Goal: Task Accomplishment & Management: Use online tool/utility

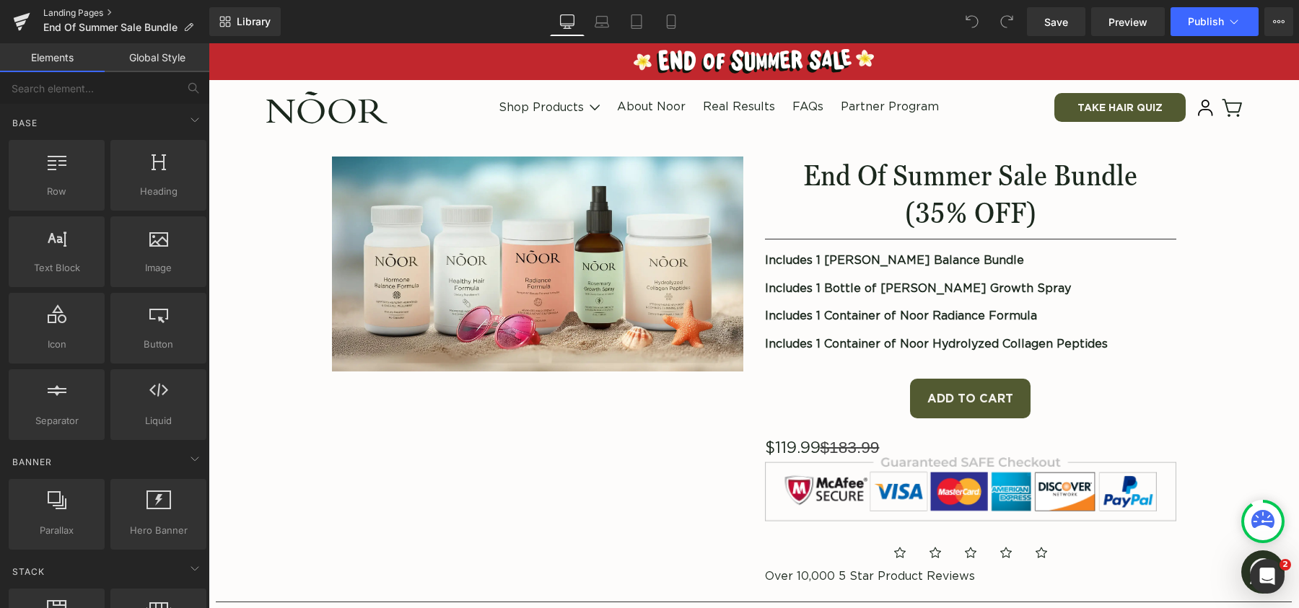
click at [64, 14] on link "Landing Pages" at bounding box center [126, 13] width 166 height 12
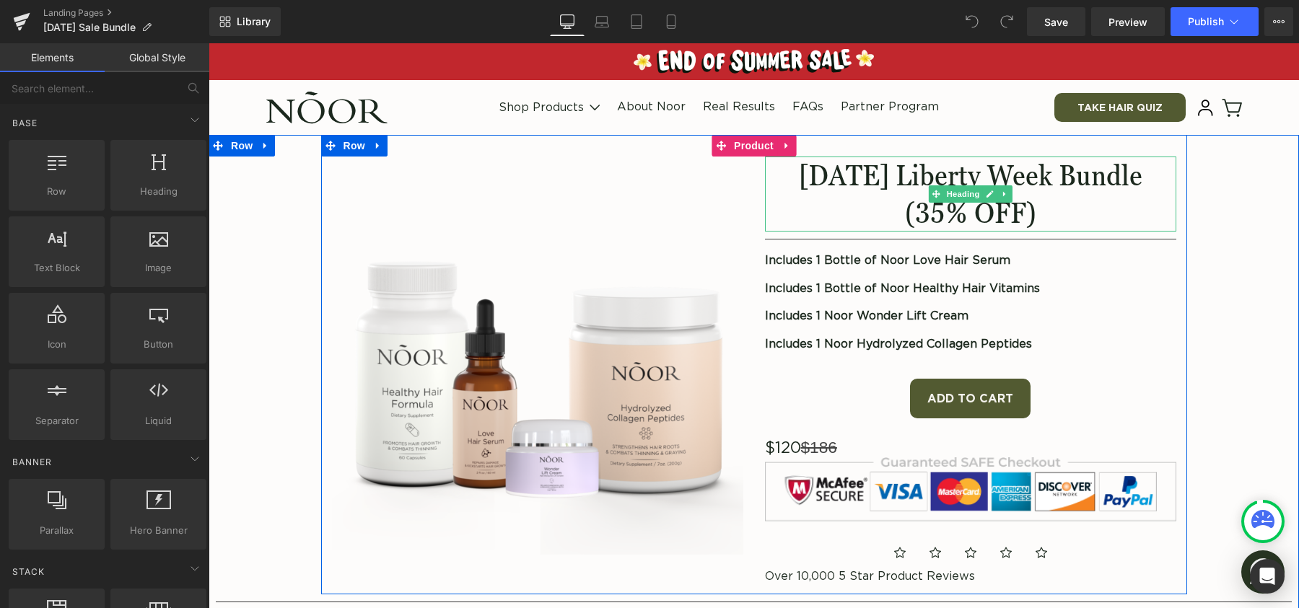
click at [824, 170] on gdiv at bounding box center [970, 178] width 411 height 43
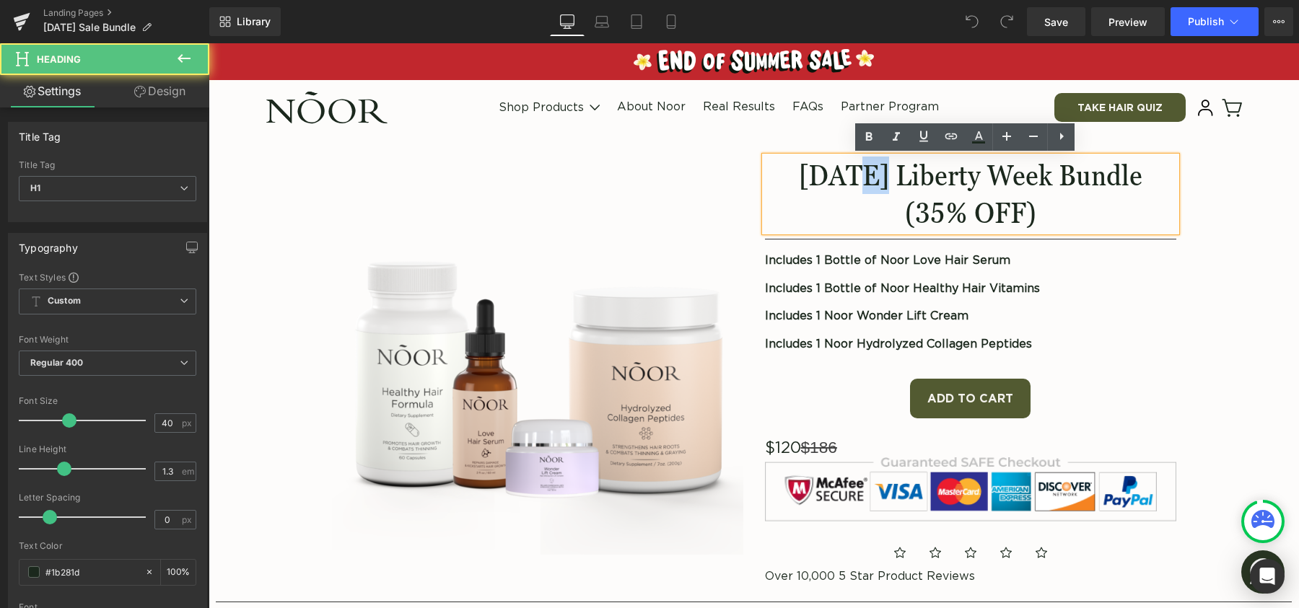
click at [824, 170] on h1 "[DATE] Liberty Week Bundle" at bounding box center [970, 176] width 411 height 38
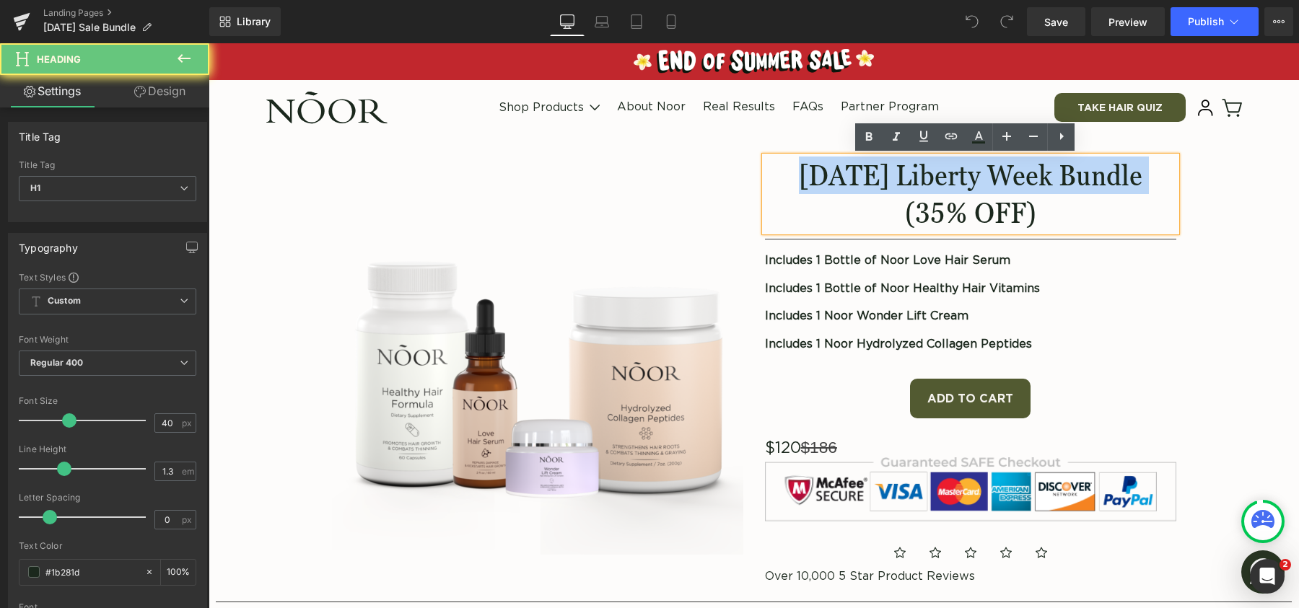
click at [824, 170] on h1 "[DATE] Liberty Week Bundle" at bounding box center [970, 176] width 411 height 38
click at [867, 173] on h1 "[DATE] Liberty Week Bundle" at bounding box center [970, 176] width 411 height 38
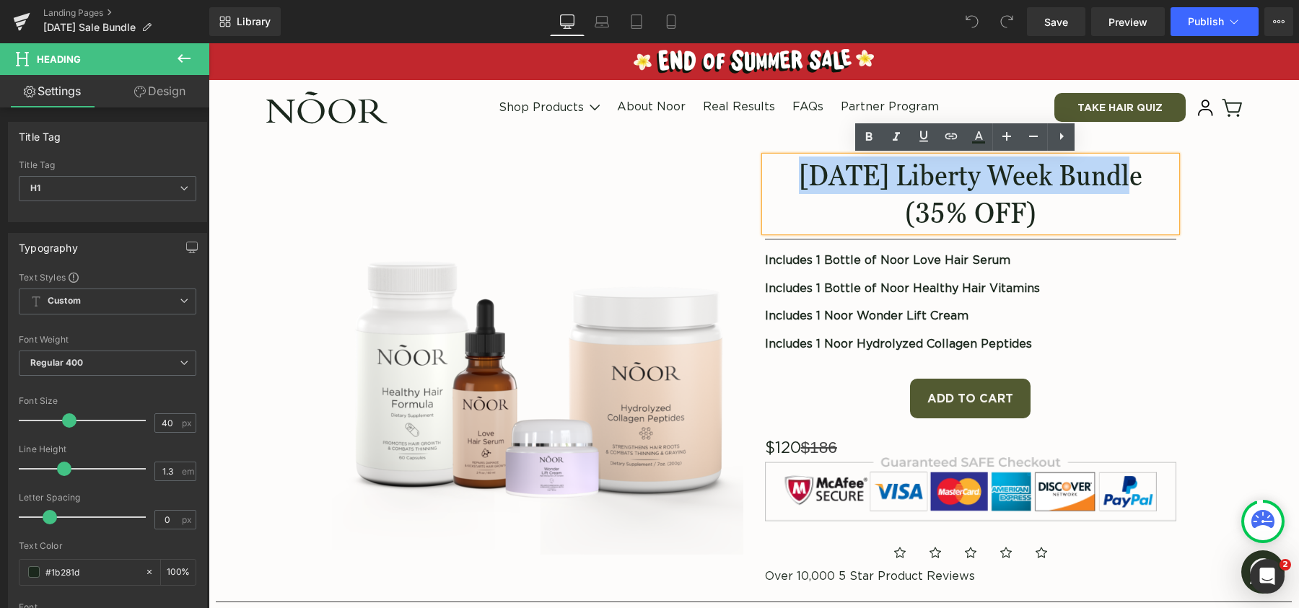
drag, startPoint x: 1075, startPoint y: 178, endPoint x: 759, endPoint y: 177, distance: 316.1
click at [765, 177] on h1 "[DATE] Liberty Week Bundle" at bounding box center [970, 176] width 411 height 38
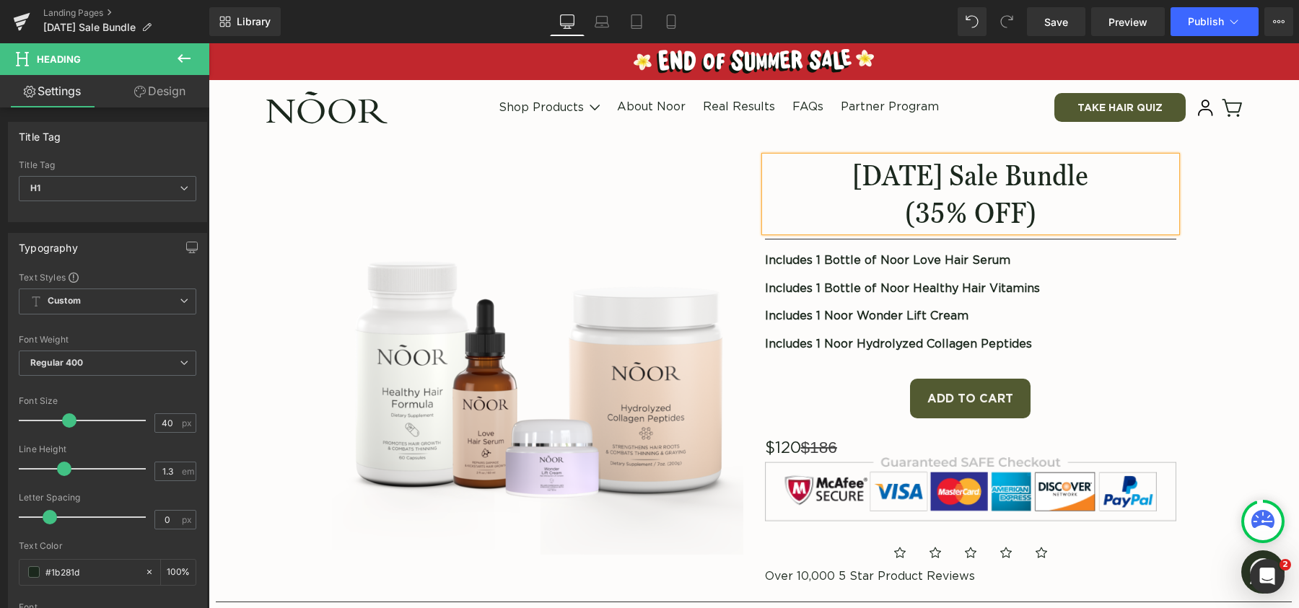
click at [1241, 161] on div "Image [DATE] Sale Bundle (35% OFF) Heading Separator Includes 1 Bottle of Noor …" at bounding box center [754, 376] width 1076 height 482
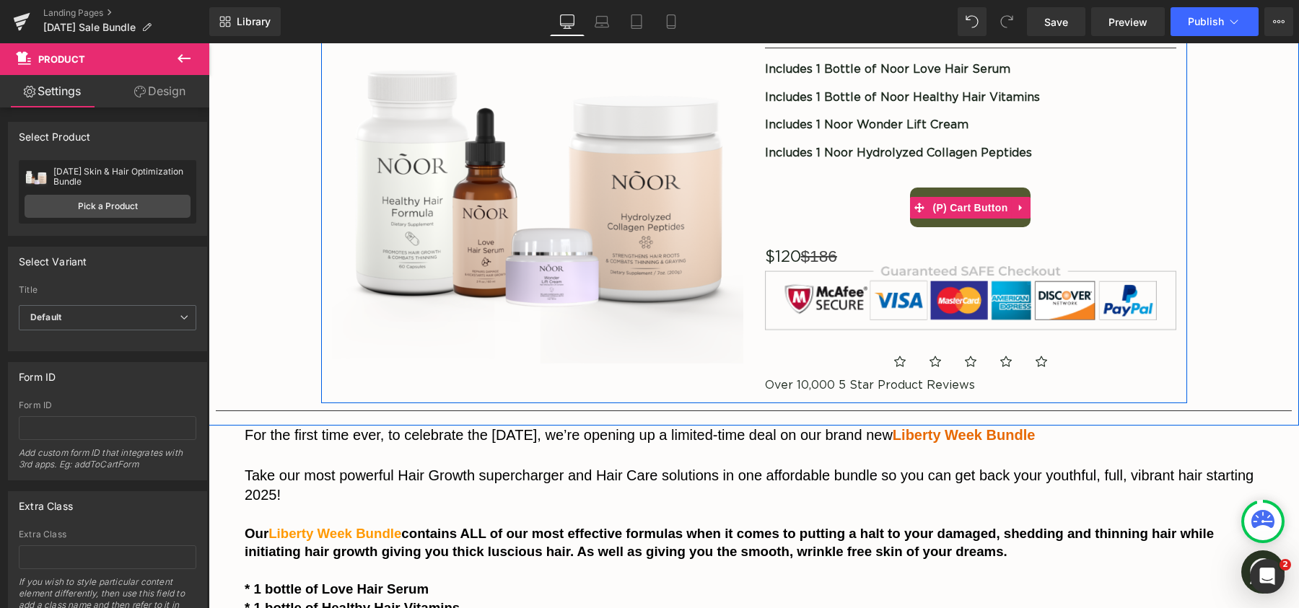
scroll to position [230, 0]
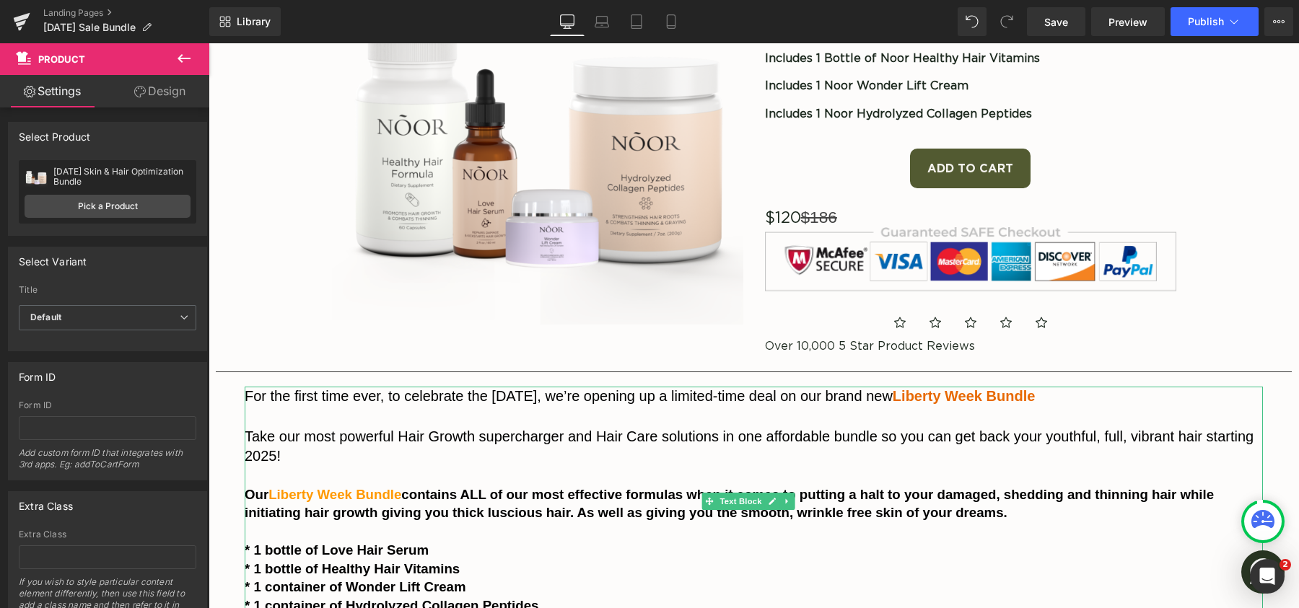
click at [501, 398] on span "For the first time ever, to celebrate the [DATE], we’re opening up a limited-ti…" at bounding box center [569, 396] width 648 height 16
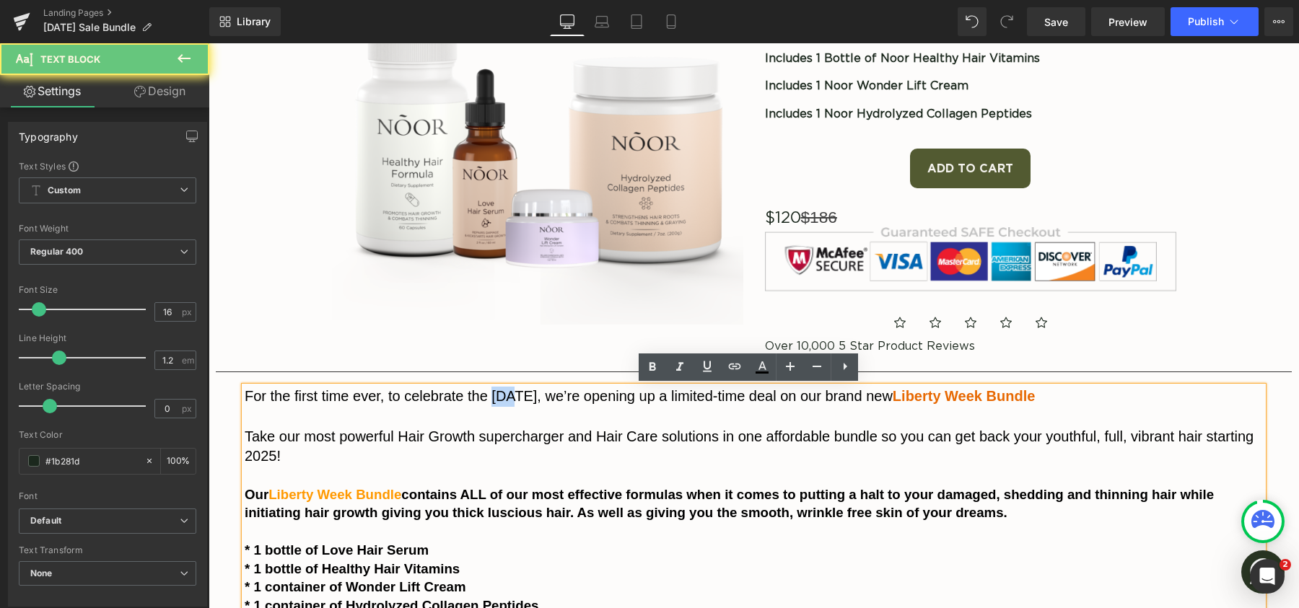
click at [501, 398] on span "For the first time ever, to celebrate the [DATE], we’re opening up a limited-ti…" at bounding box center [569, 396] width 648 height 16
click at [493, 398] on span "For the first time ever, to celebrate the [DATE], we’re opening up a limited-ti…" at bounding box center [569, 396] width 648 height 16
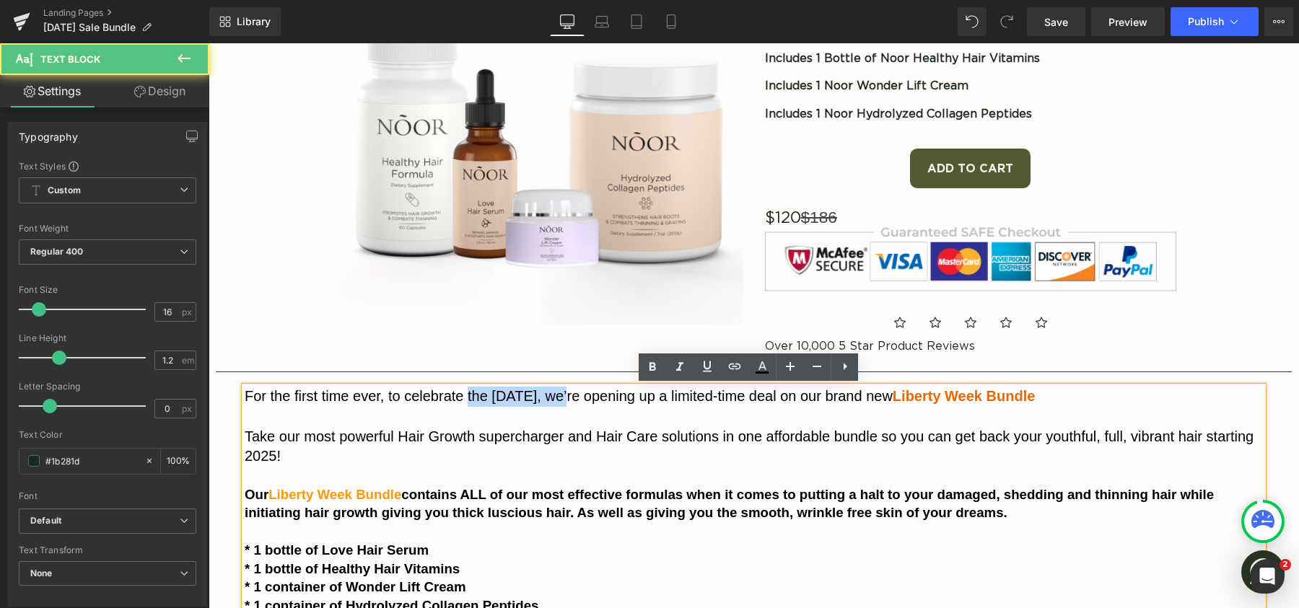
drag, startPoint x: 469, startPoint y: 399, endPoint x: 556, endPoint y: 406, distance: 86.8
click at [556, 406] on p "For the first time ever, to celebrate the [DATE], we’re opening up a limited-ti…" at bounding box center [754, 397] width 1018 height 20
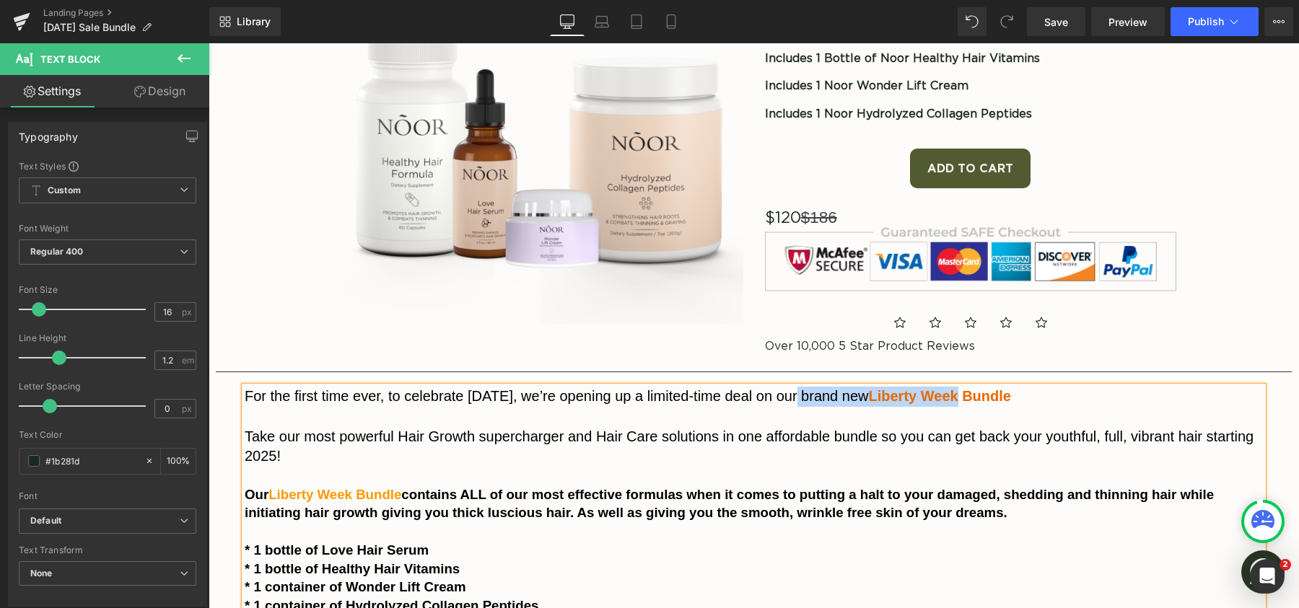
drag, startPoint x: 795, startPoint y: 398, endPoint x: 981, endPoint y: 400, distance: 186.9
click at [981, 400] on p "For the first time ever, to celebrate [DATE], we’re opening up a limited-time d…" at bounding box center [754, 397] width 1018 height 20
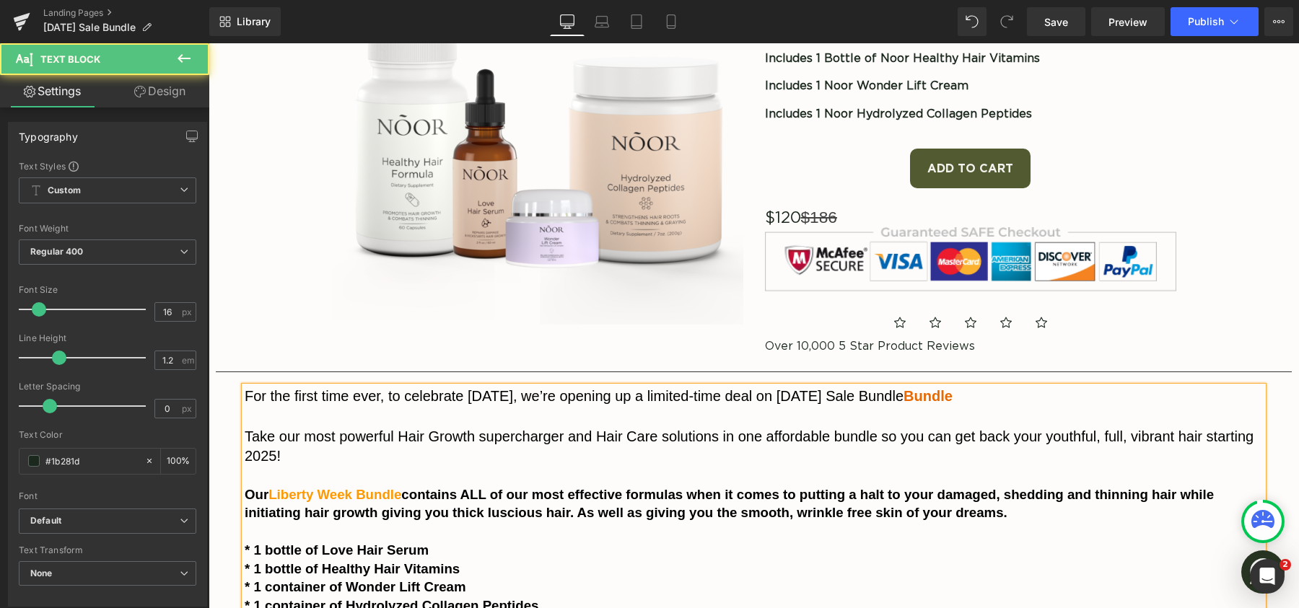
click at [401, 496] on span "Liberty Week Bundle" at bounding box center [334, 494] width 133 height 15
click at [997, 400] on p "For the first time ever, to celebrate [DATE], we’re opening up a limited-time d…" at bounding box center [754, 397] width 1018 height 20
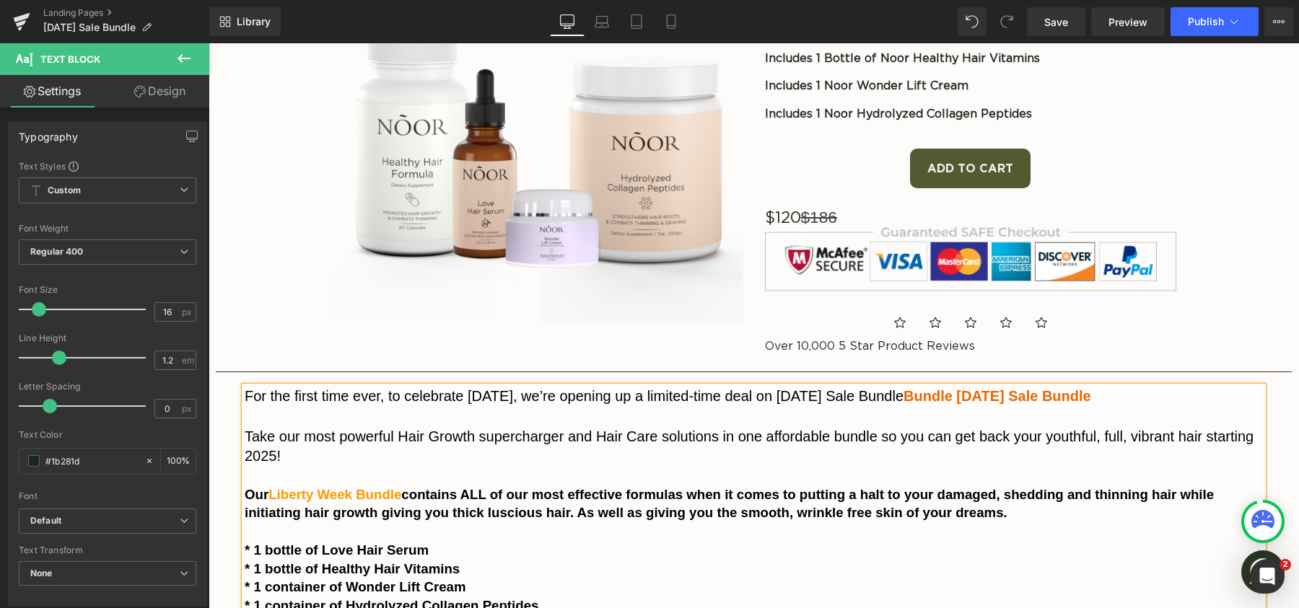
drag, startPoint x: 1005, startPoint y: 396, endPoint x: 1156, endPoint y: 398, distance: 151.6
click at [1091, 398] on span "Bundle [DATE] Sale Bundle" at bounding box center [998, 396] width 188 height 16
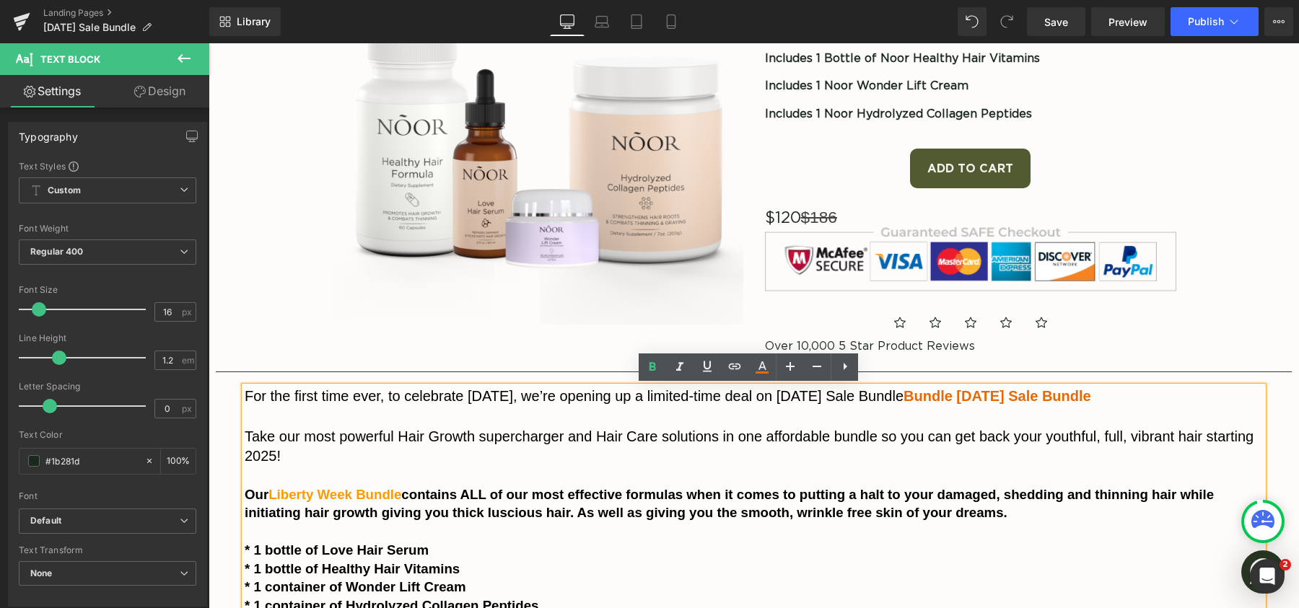
copy span "[DATE] Sale Bundle"
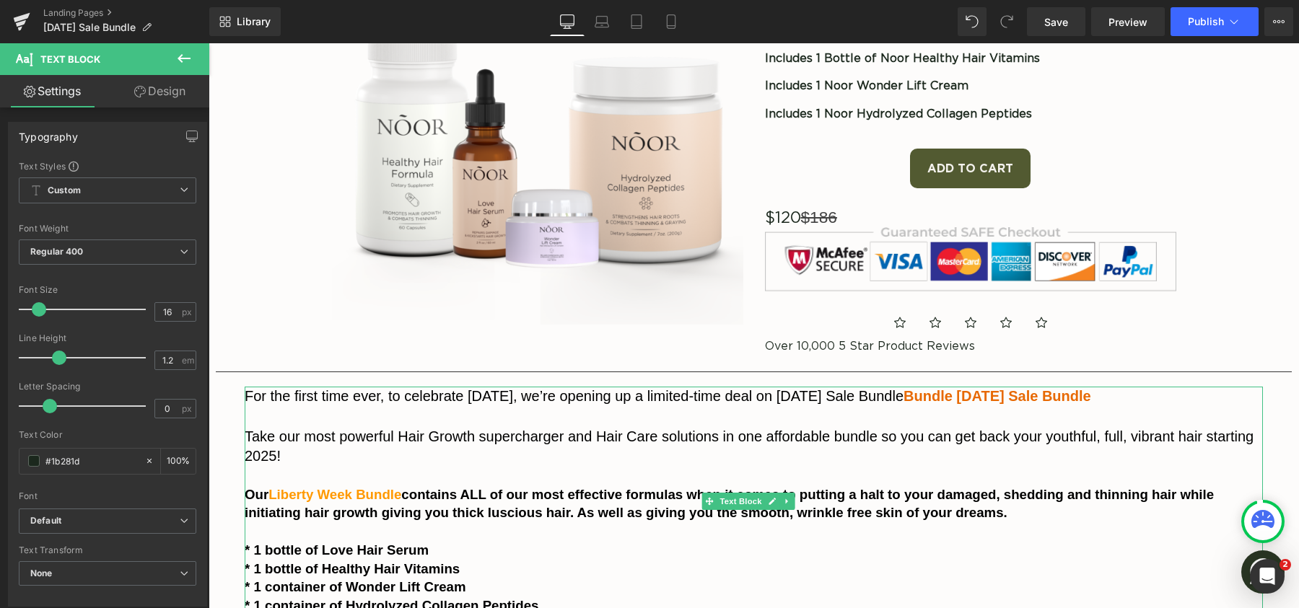
click at [974, 396] on span "Bundle [DATE] Sale Bundle" at bounding box center [998, 396] width 188 height 16
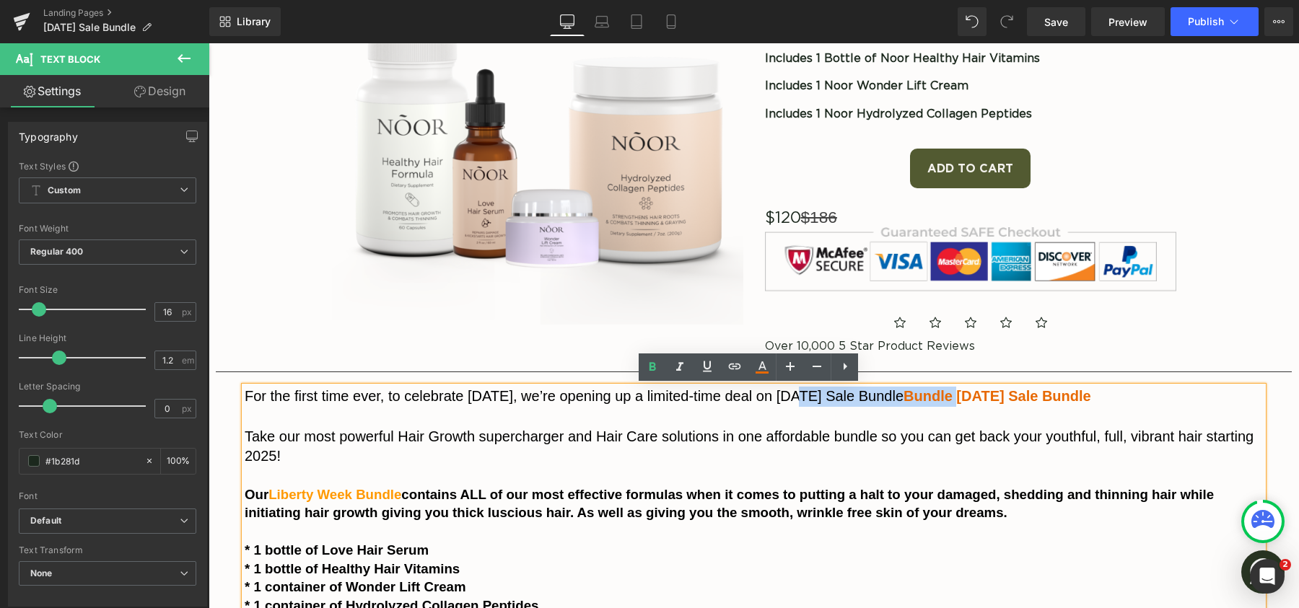
drag, startPoint x: 796, startPoint y: 398, endPoint x: 999, endPoint y: 403, distance: 202.9
click at [999, 403] on p "For the first time ever, to celebrate [DATE], we’re opening up a limited-time d…" at bounding box center [754, 397] width 1018 height 20
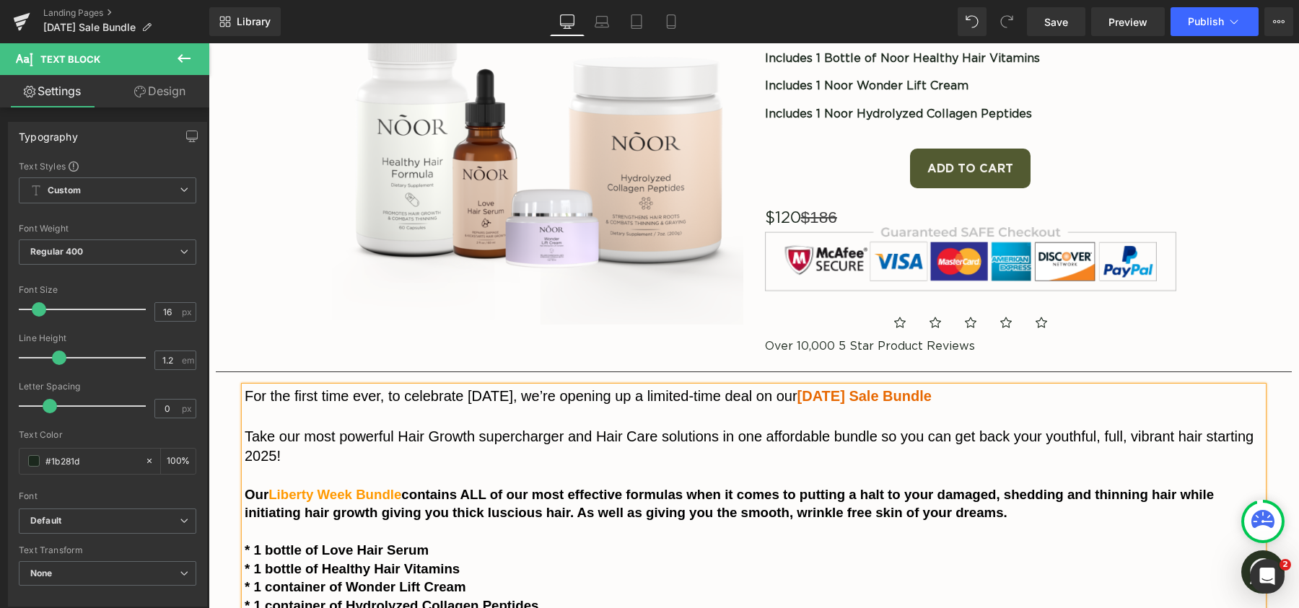
click at [1003, 395] on p "For the first time ever, to celebrate [DATE], we’re opening up a limited-time d…" at bounding box center [754, 397] width 1018 height 20
drag, startPoint x: 977, startPoint y: 398, endPoint x: 821, endPoint y: 401, distance: 155.9
click at [821, 401] on span "[DATE] Sale Bundle." at bounding box center [866, 396] width 139 height 16
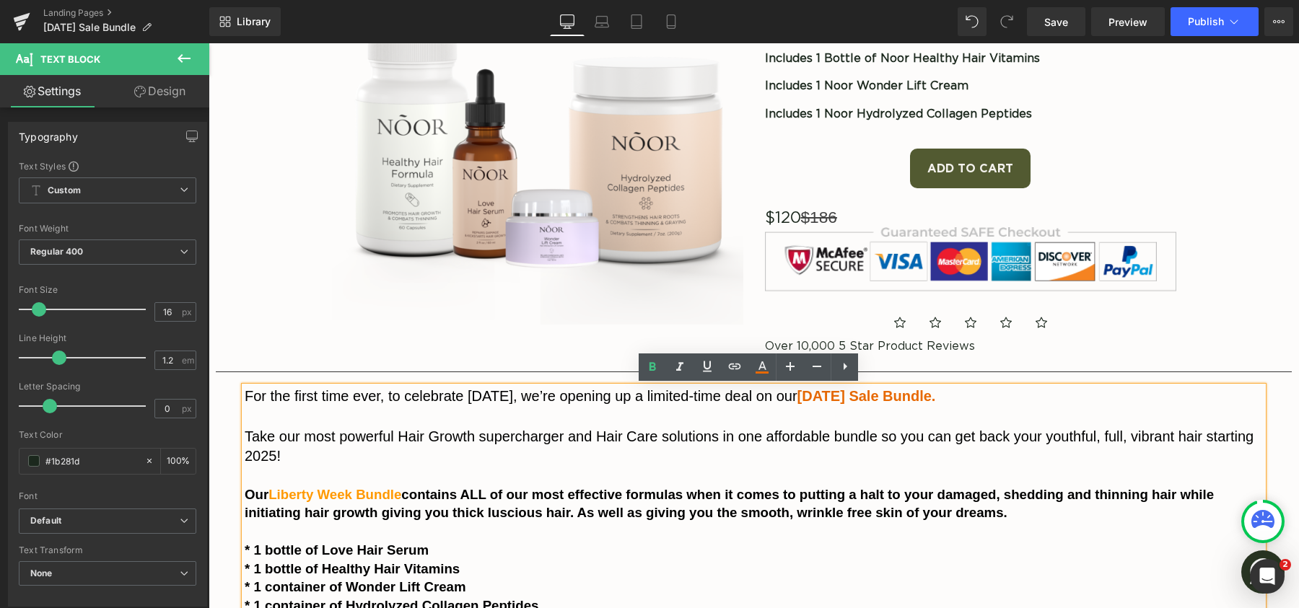
copy span "[DATE] Sale Bundle"
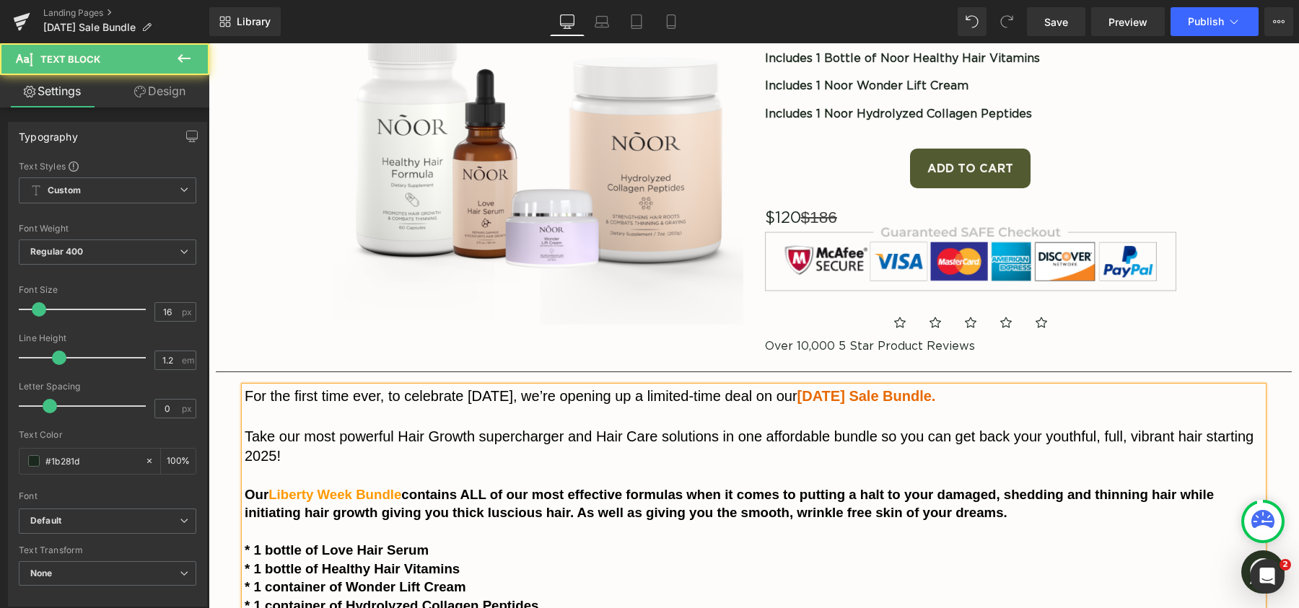
click at [395, 492] on span "Liberty Week Bundle" at bounding box center [334, 494] width 133 height 15
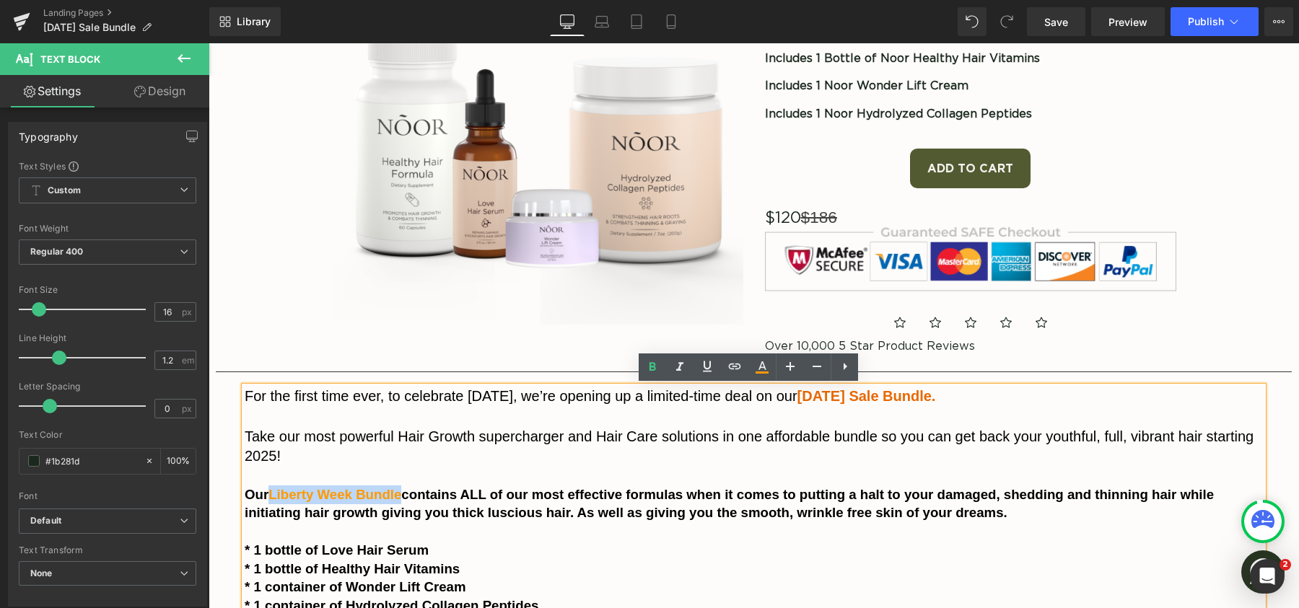
drag, startPoint x: 406, startPoint y: 496, endPoint x: 273, endPoint y: 496, distance: 132.8
click at [273, 496] on span "Liberty Week Bundle" at bounding box center [334, 494] width 133 height 15
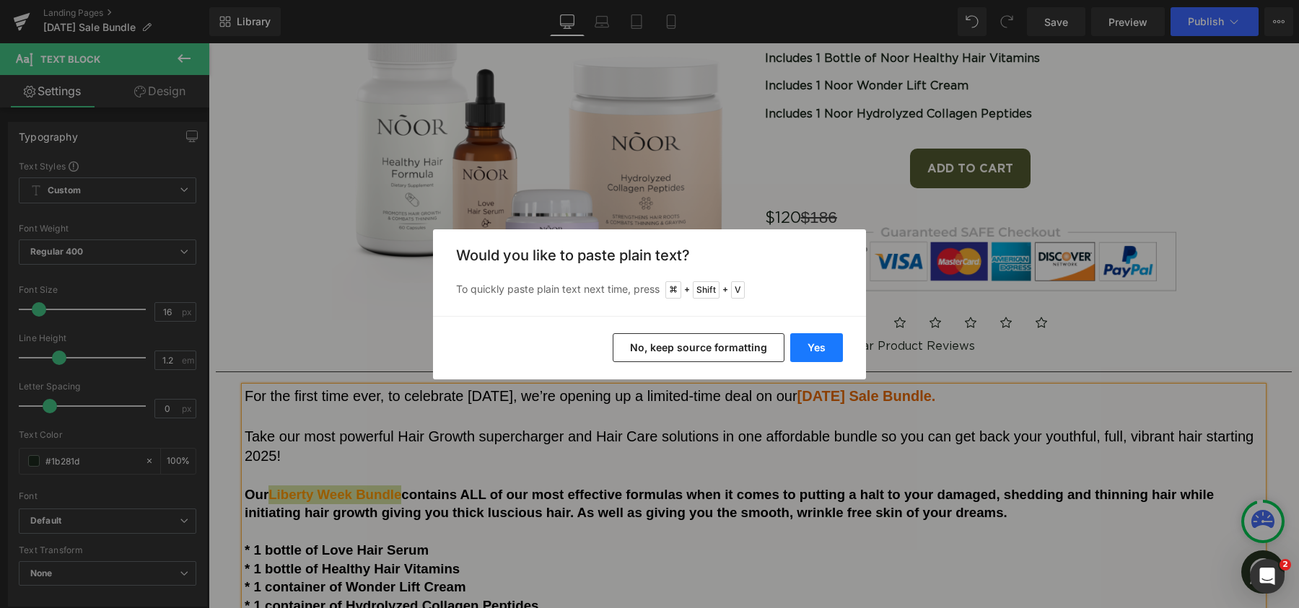
click at [0, 0] on button "Yes" at bounding box center [0, 0] width 0 height 0
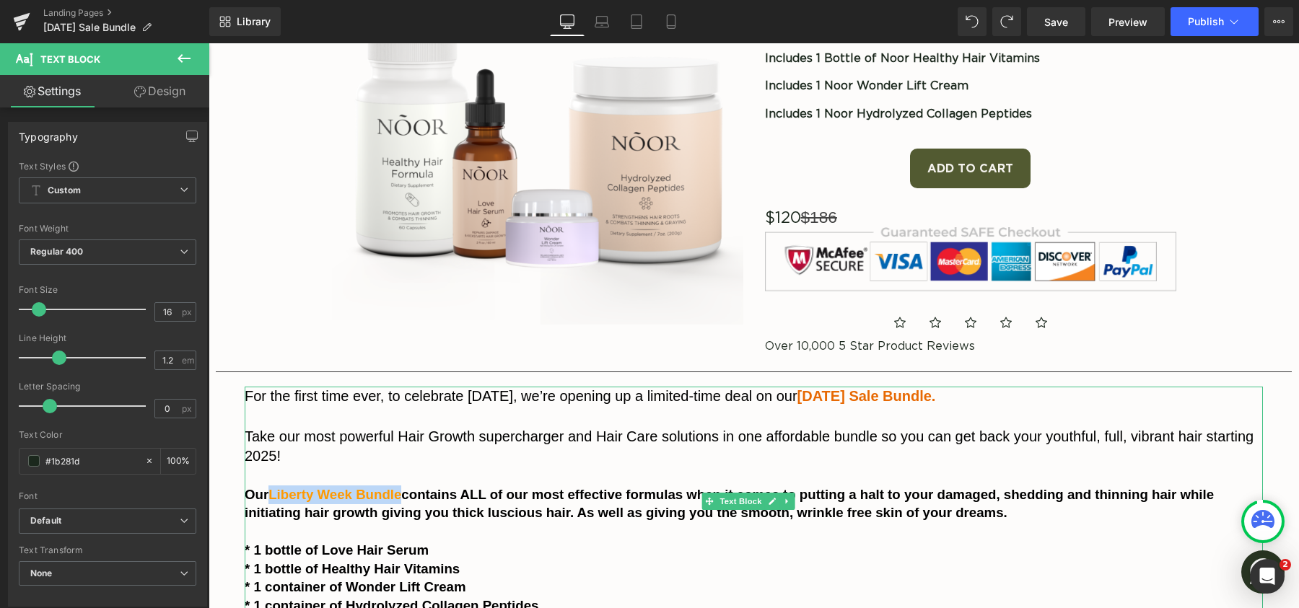
drag, startPoint x: 403, startPoint y: 495, endPoint x: 273, endPoint y: 493, distance: 129.9
click at [273, 493] on span "Liberty Week Bundle" at bounding box center [334, 494] width 133 height 15
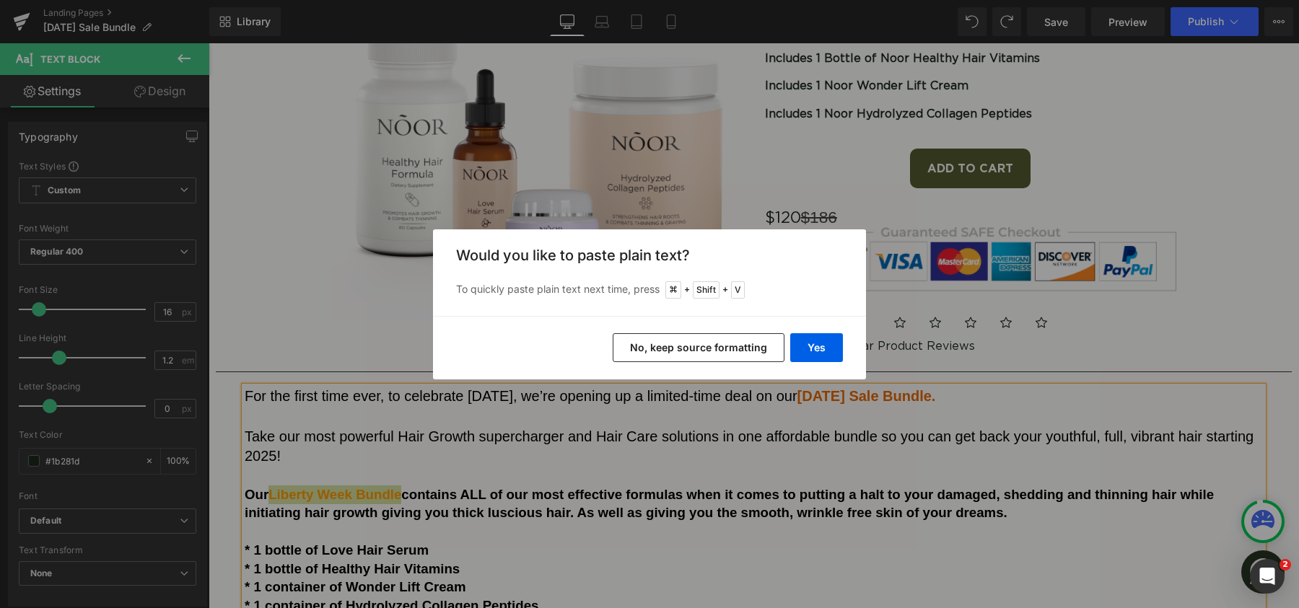
click at [0, 0] on button "No, keep source formatting" at bounding box center [0, 0] width 0 height 0
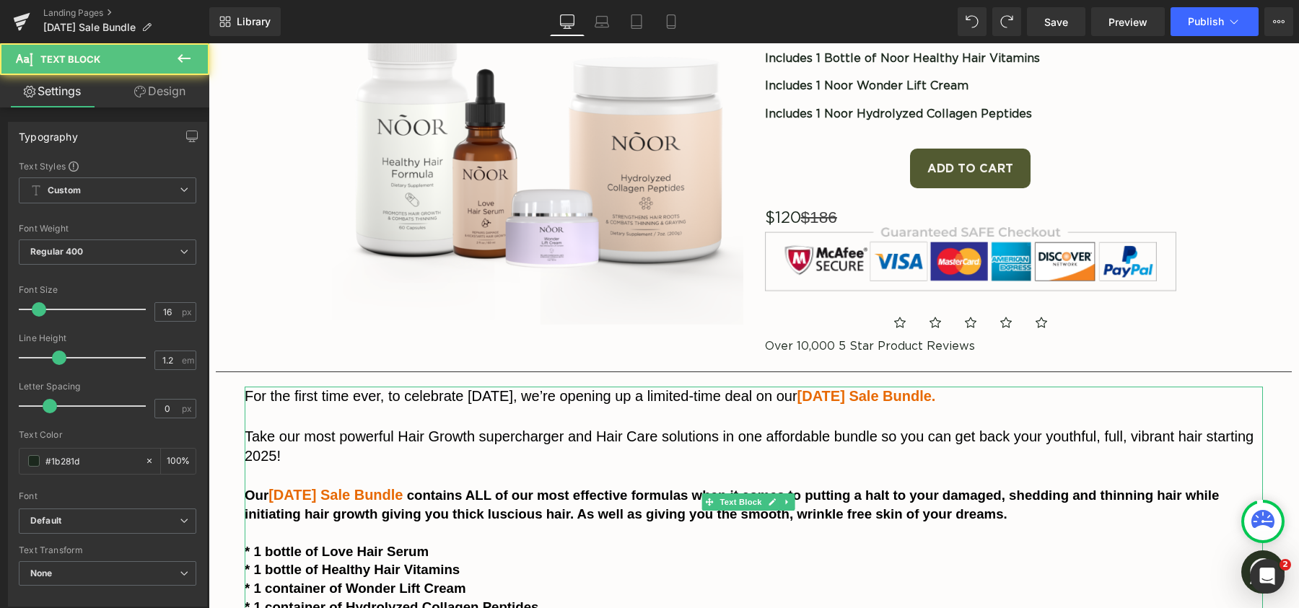
click at [637, 497] on span "contains ALL of our most effective formulas when it comes to putting a halt to …" at bounding box center [734, 505] width 979 height 35
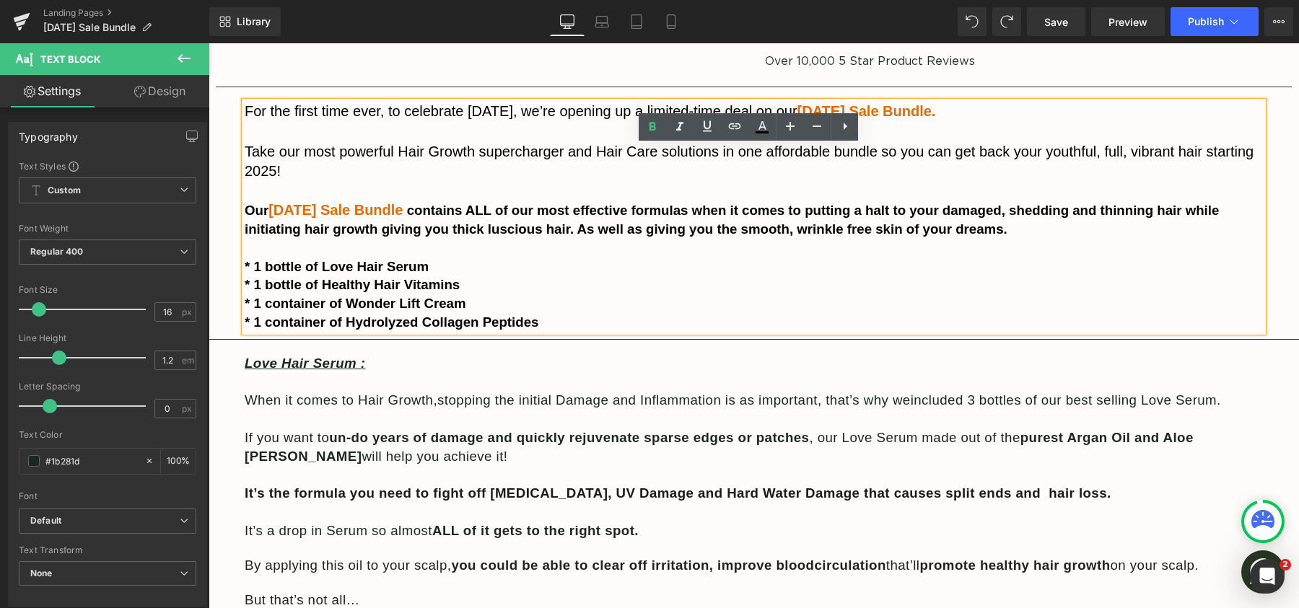
scroll to position [569, 0]
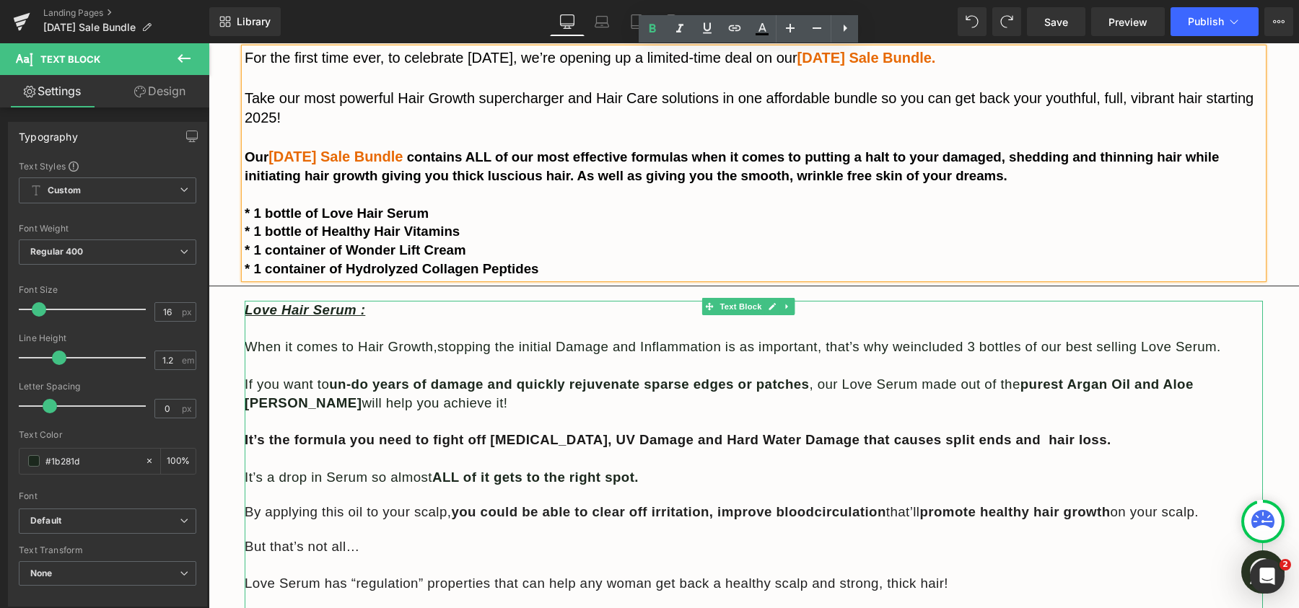
click at [749, 349] on span "stopping the initial Damage and Inflammation is as important" at bounding box center [627, 346] width 380 height 15
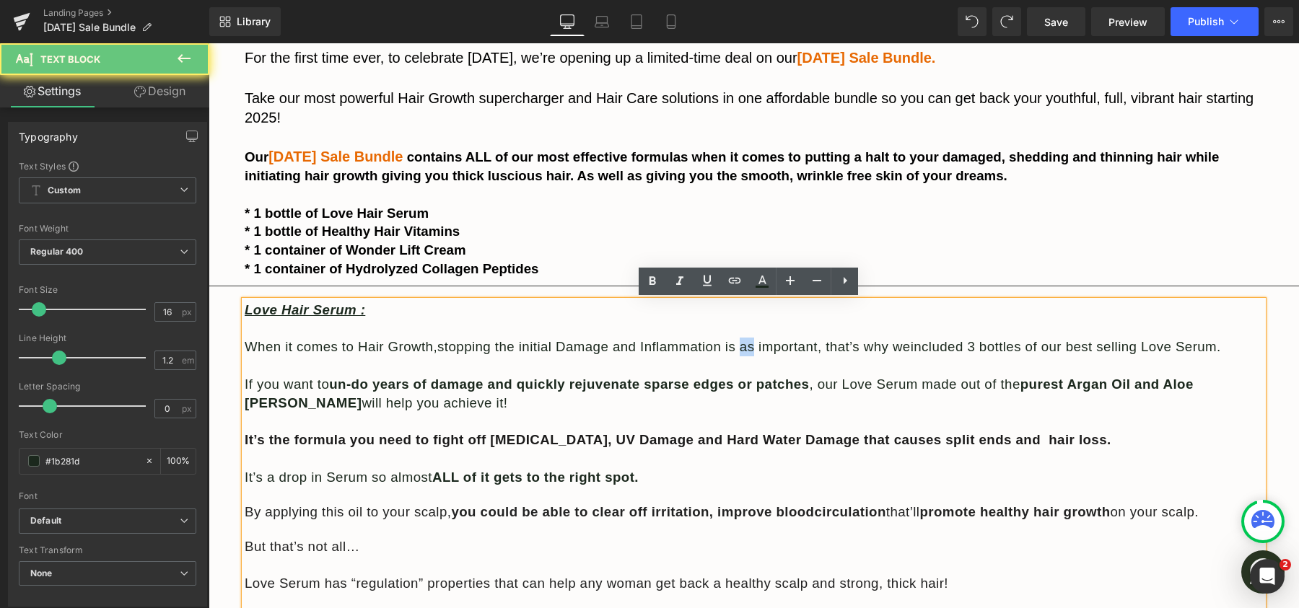
click at [749, 349] on span "stopping the initial Damage and Inflammation is as important" at bounding box center [627, 346] width 380 height 15
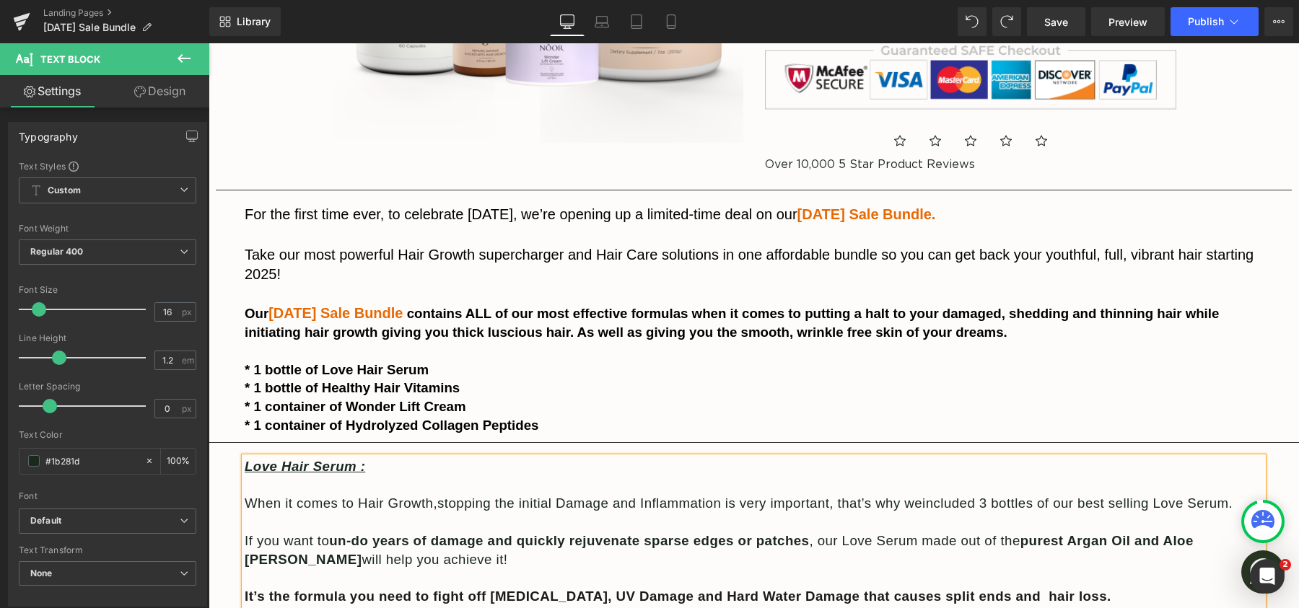
scroll to position [619, 0]
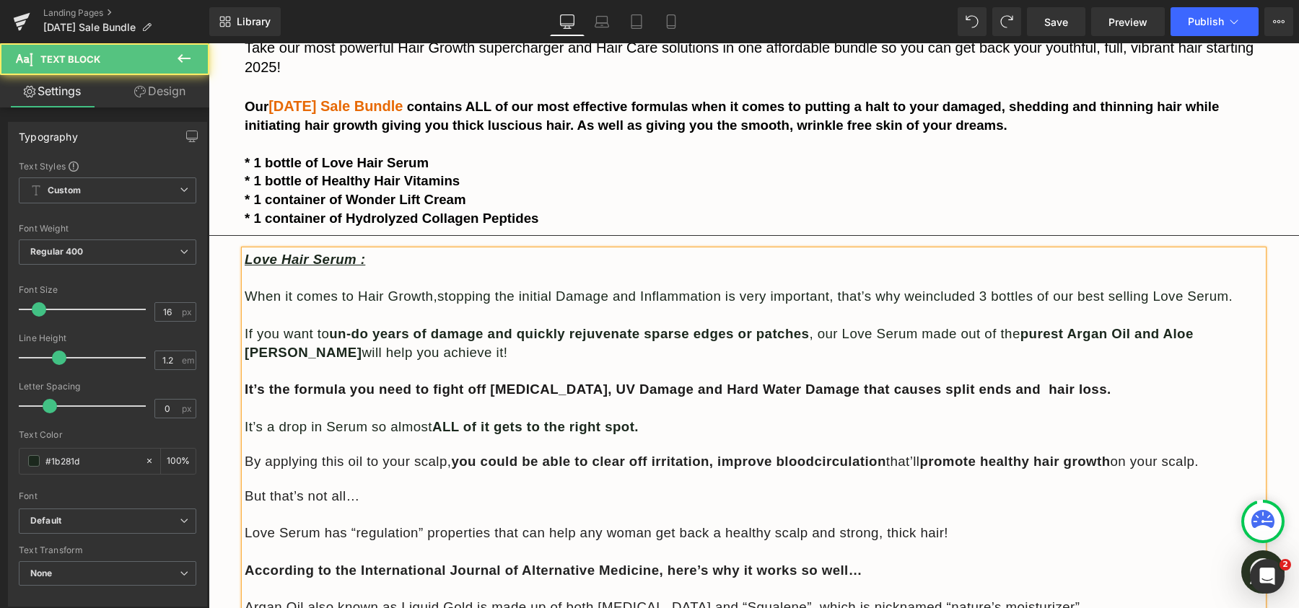
click at [997, 295] on span "included 3 bottles of our best selling Love Serum." at bounding box center [1077, 296] width 310 height 15
click at [1036, 297] on span "included a bottles of our best selling Love Serum." at bounding box center [1077, 296] width 310 height 15
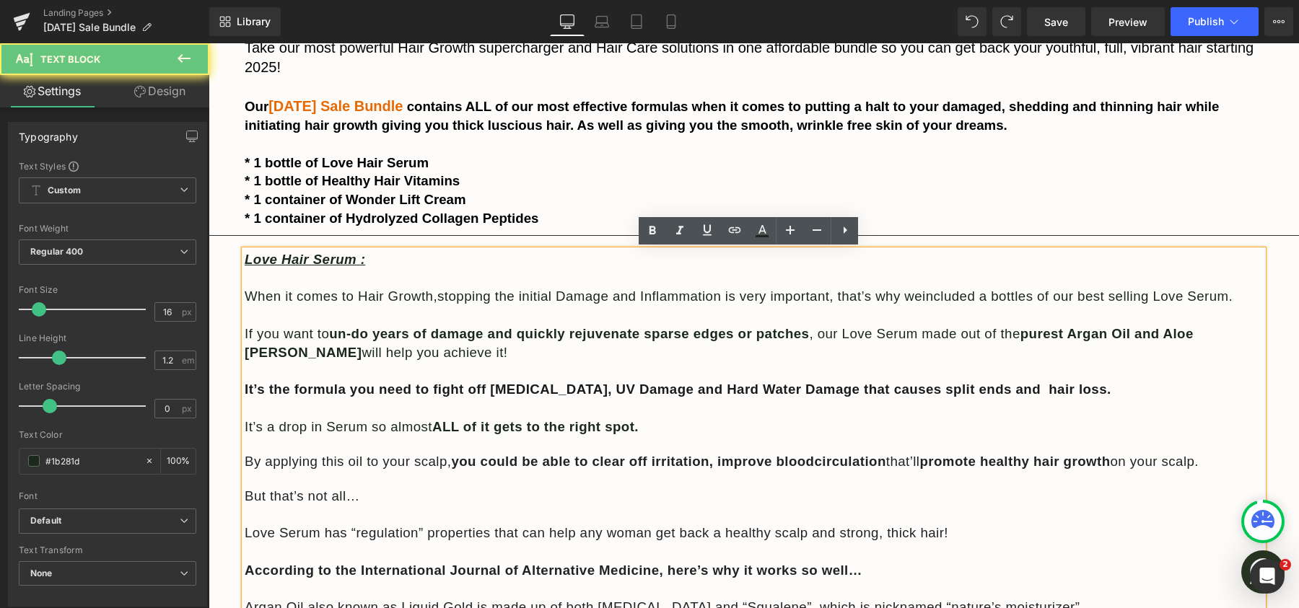
click at [1039, 297] on span "included a bottles of our best selling Love Serum." at bounding box center [1077, 296] width 310 height 15
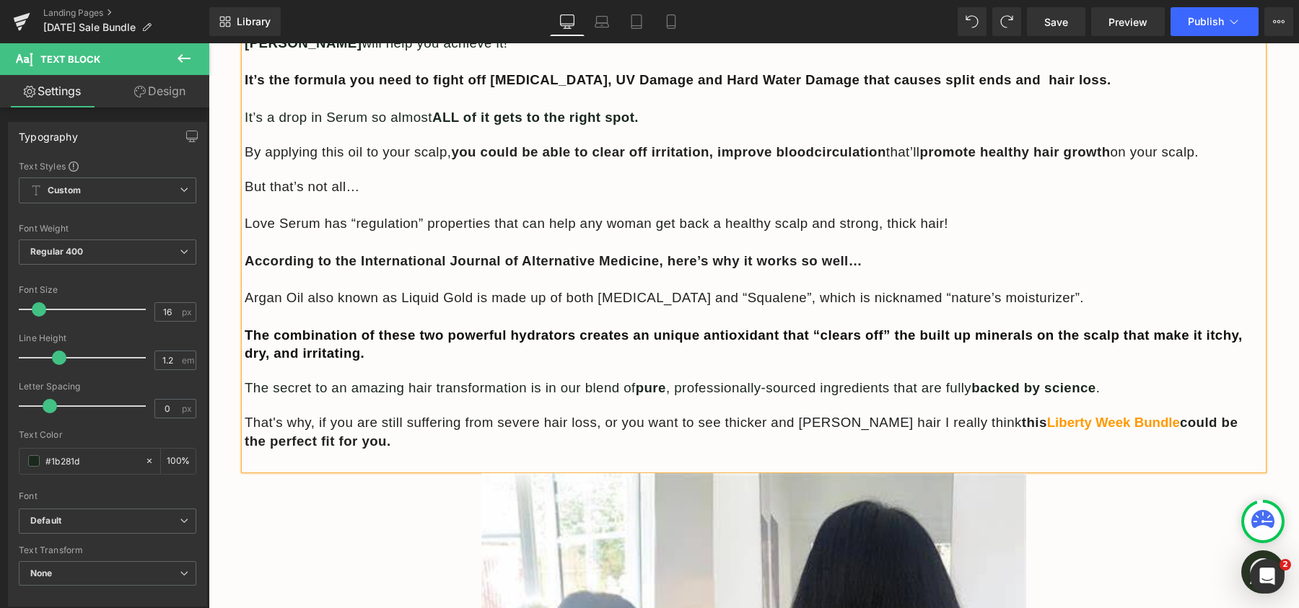
scroll to position [932, 0]
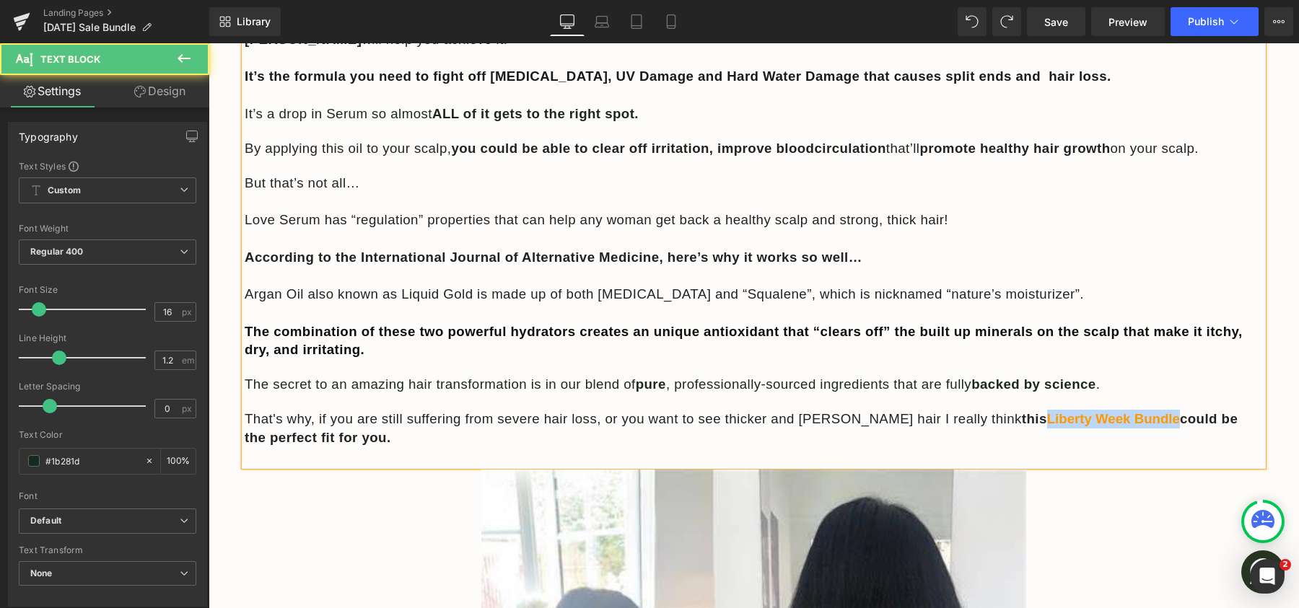
drag, startPoint x: 971, startPoint y: 419, endPoint x: 1103, endPoint y: 419, distance: 131.3
click at [1103, 419] on span "Liberty Week Bundle" at bounding box center [1113, 418] width 133 height 15
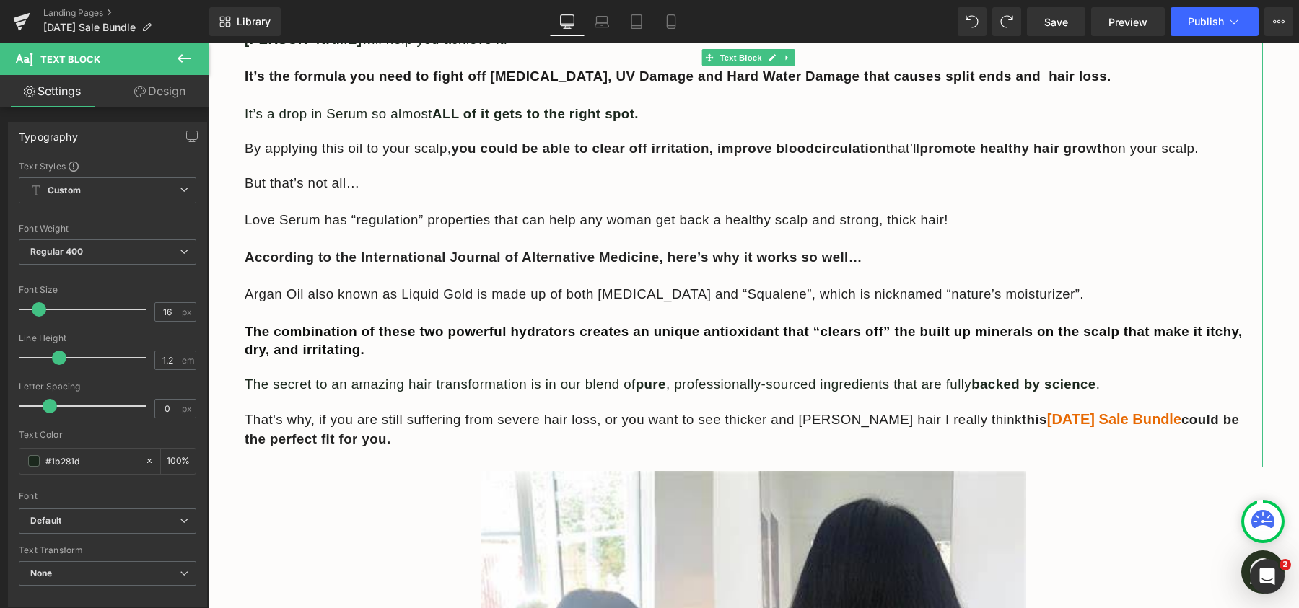
click at [694, 359] on p at bounding box center [754, 367] width 1018 height 16
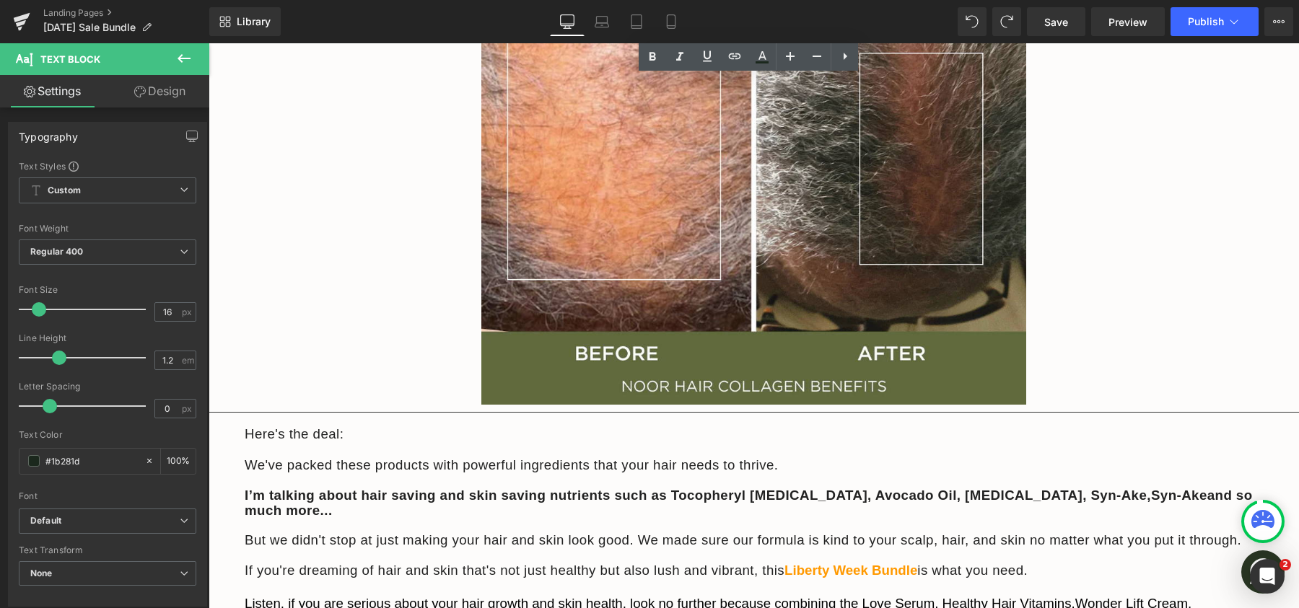
scroll to position [5533, 0]
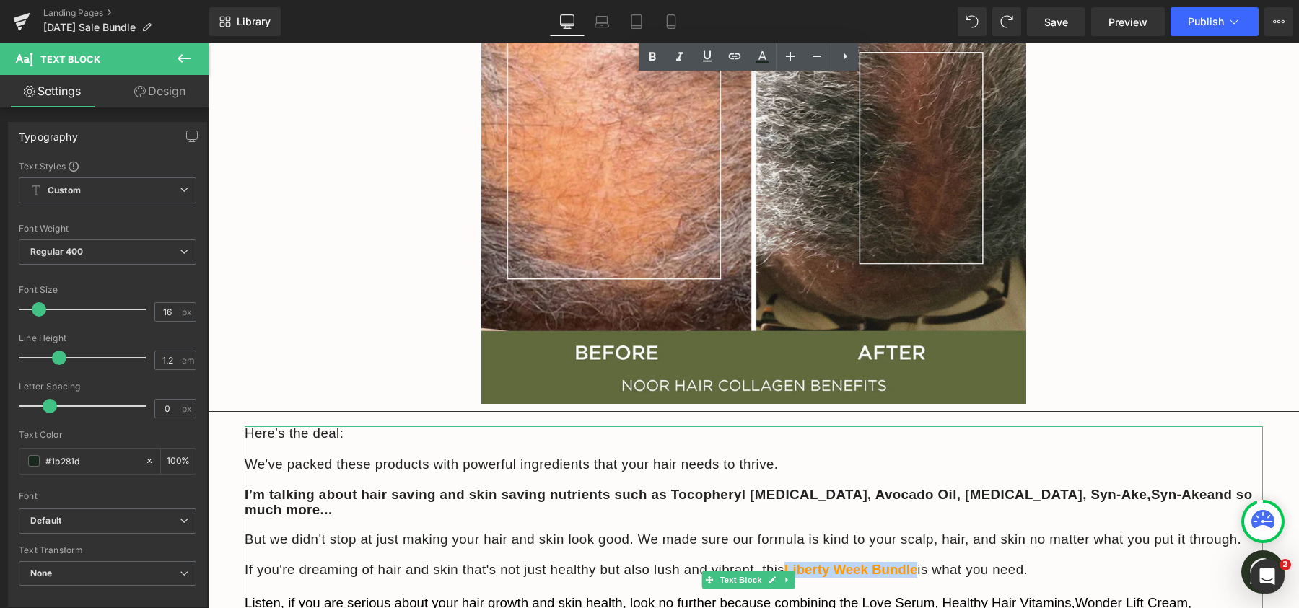
drag, startPoint x: 788, startPoint y: 538, endPoint x: 920, endPoint y: 542, distance: 132.1
click at [917, 562] on span "Liberty Week Bundle" at bounding box center [850, 569] width 133 height 15
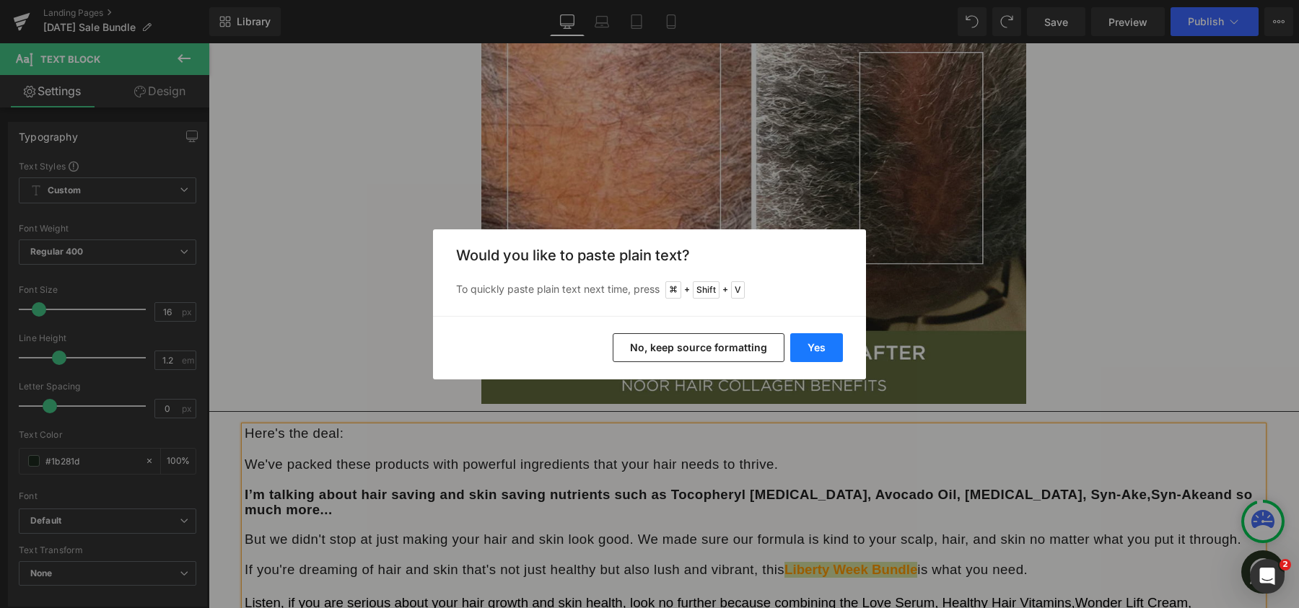
click at [820, 357] on button "Yes" at bounding box center [816, 347] width 53 height 29
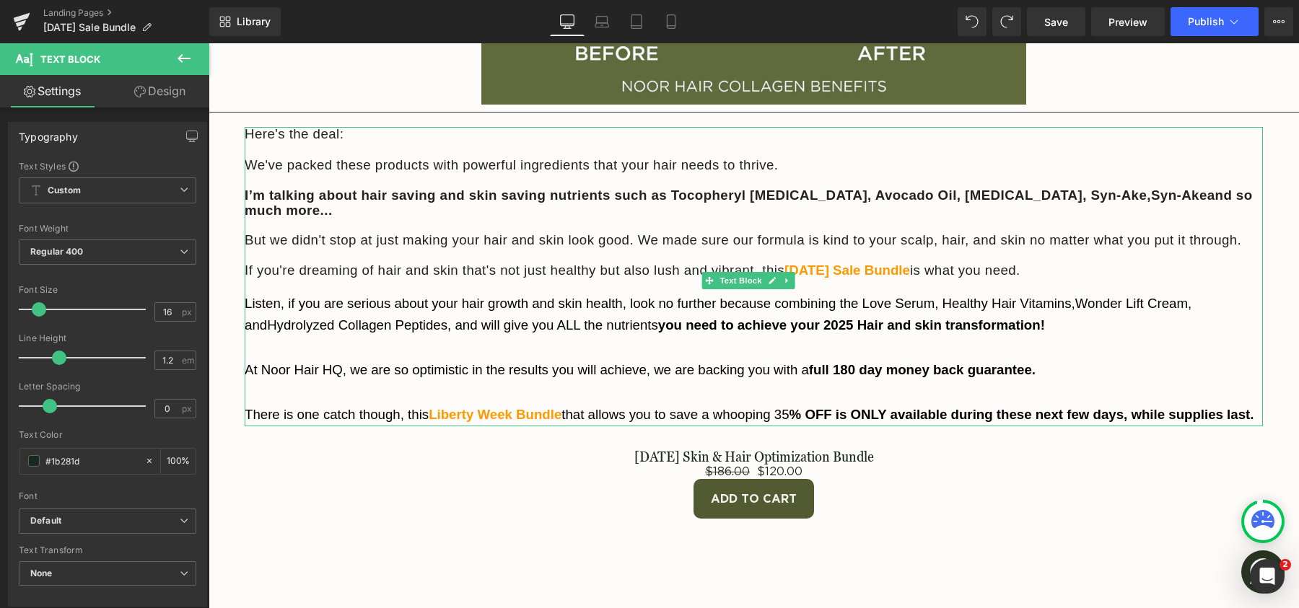
scroll to position [5835, 0]
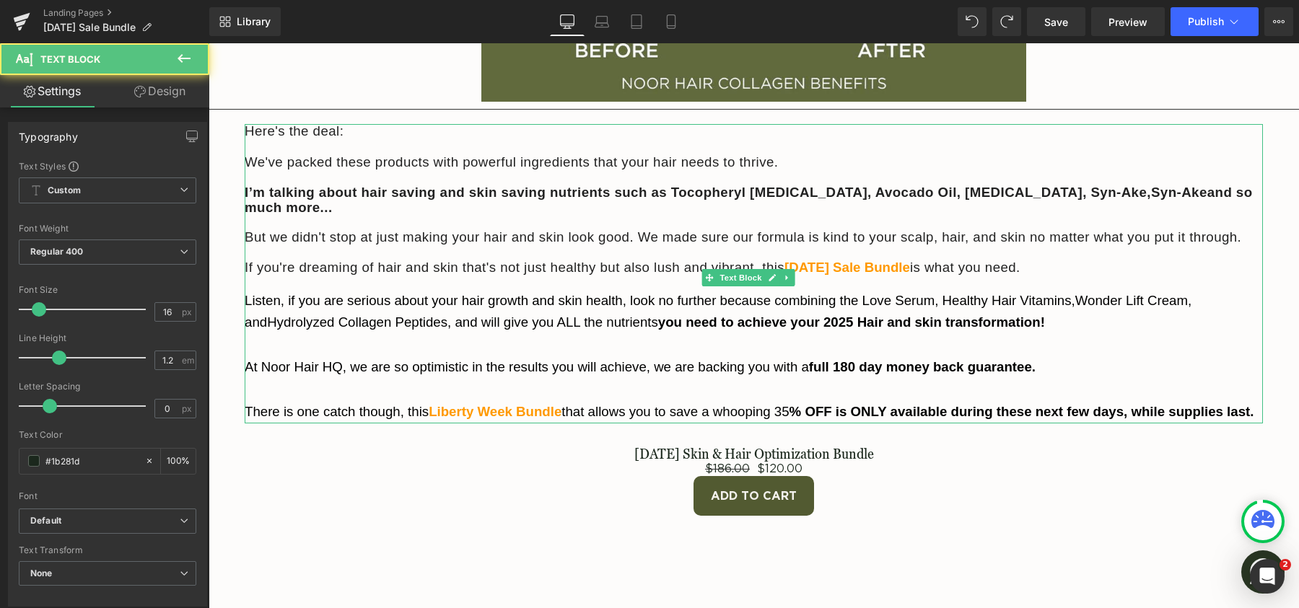
click at [430, 404] on span "Liberty Week Bundle" at bounding box center [495, 411] width 133 height 15
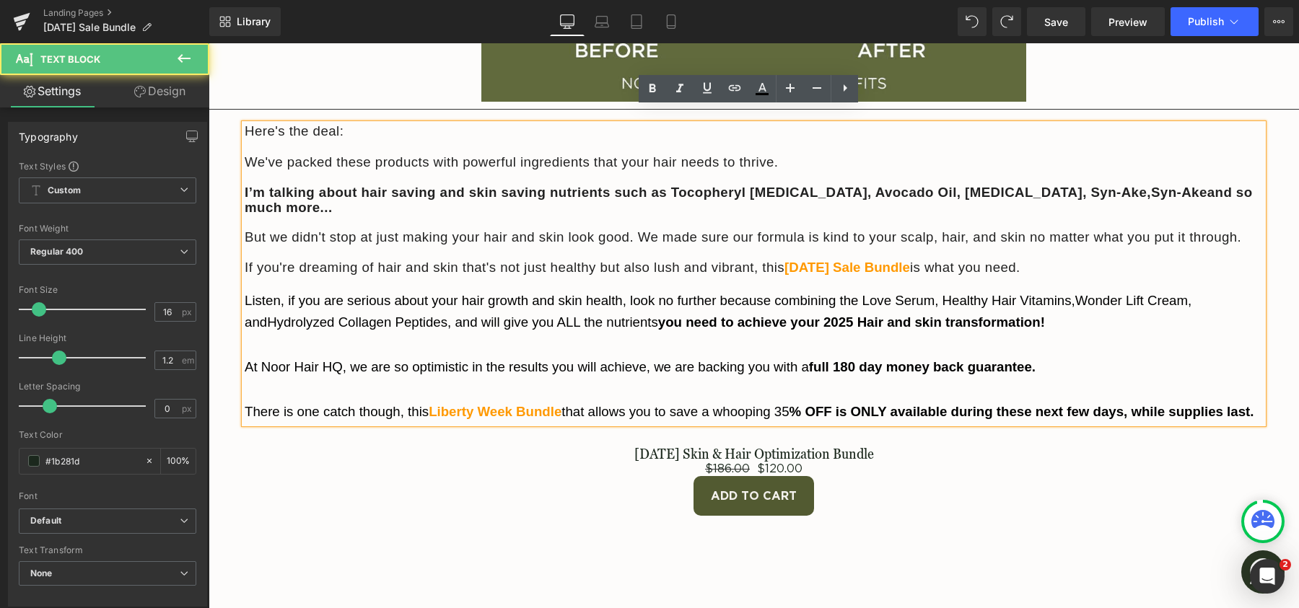
drag, startPoint x: 433, startPoint y: 379, endPoint x: 565, endPoint y: 384, distance: 132.2
click at [565, 401] on p "There is one catch though, this Liberty Week Bundle that allows you to save a w…" at bounding box center [754, 412] width 1018 height 22
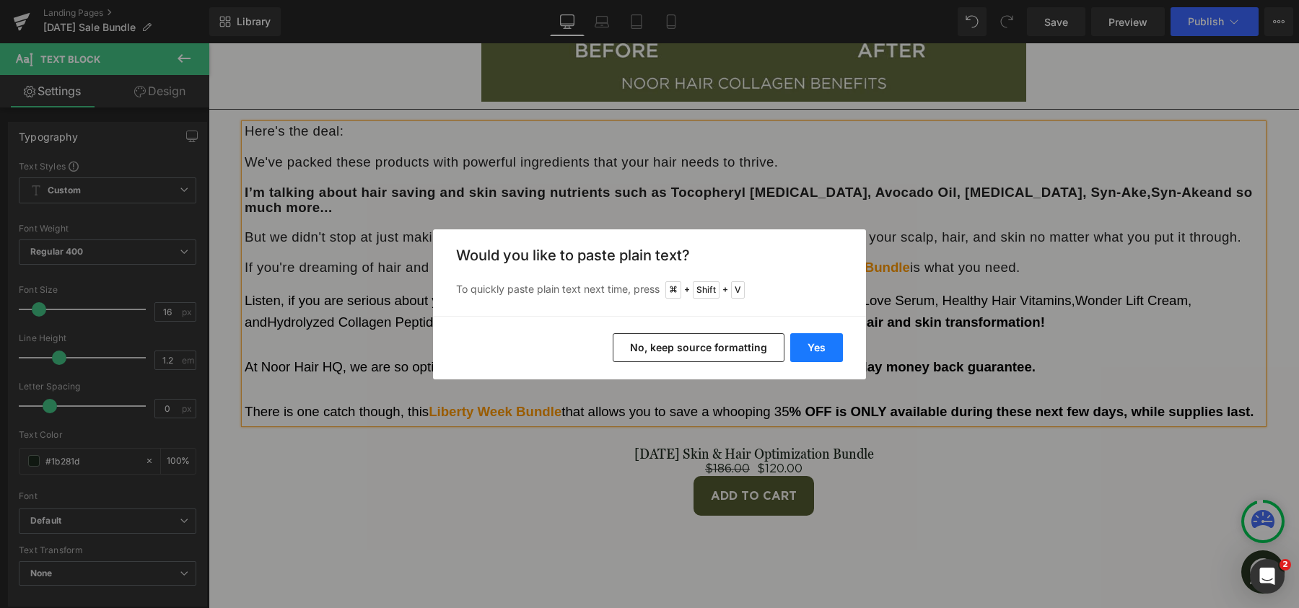
click at [805, 346] on button "Yes" at bounding box center [816, 347] width 53 height 29
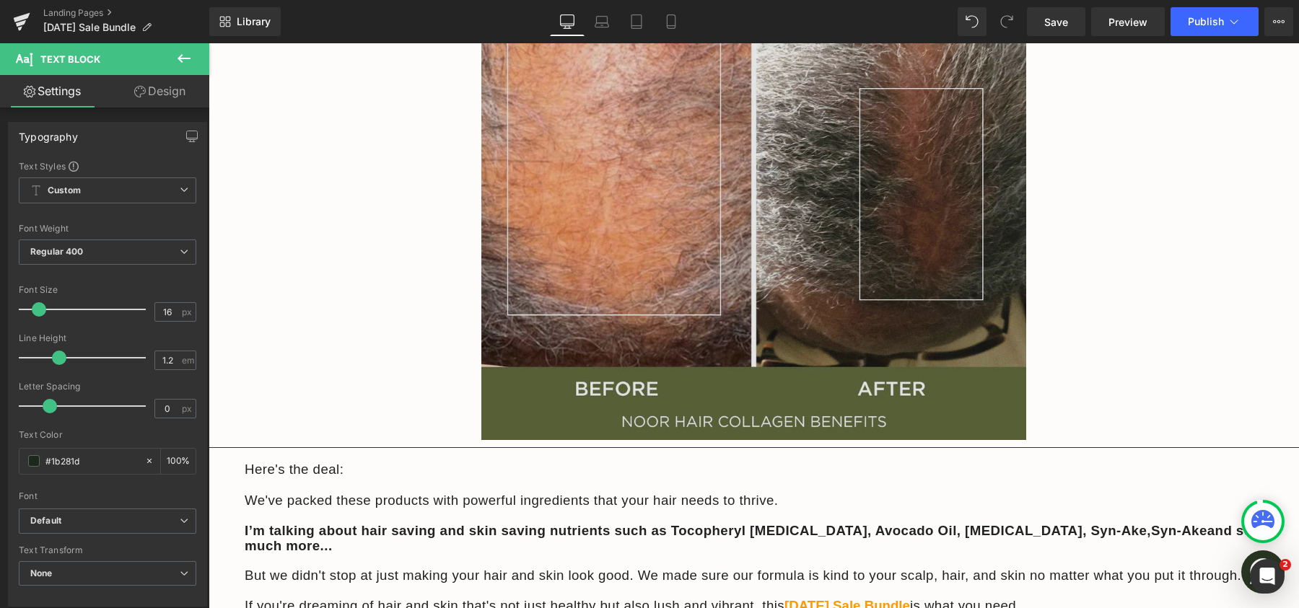
scroll to position [4763, 0]
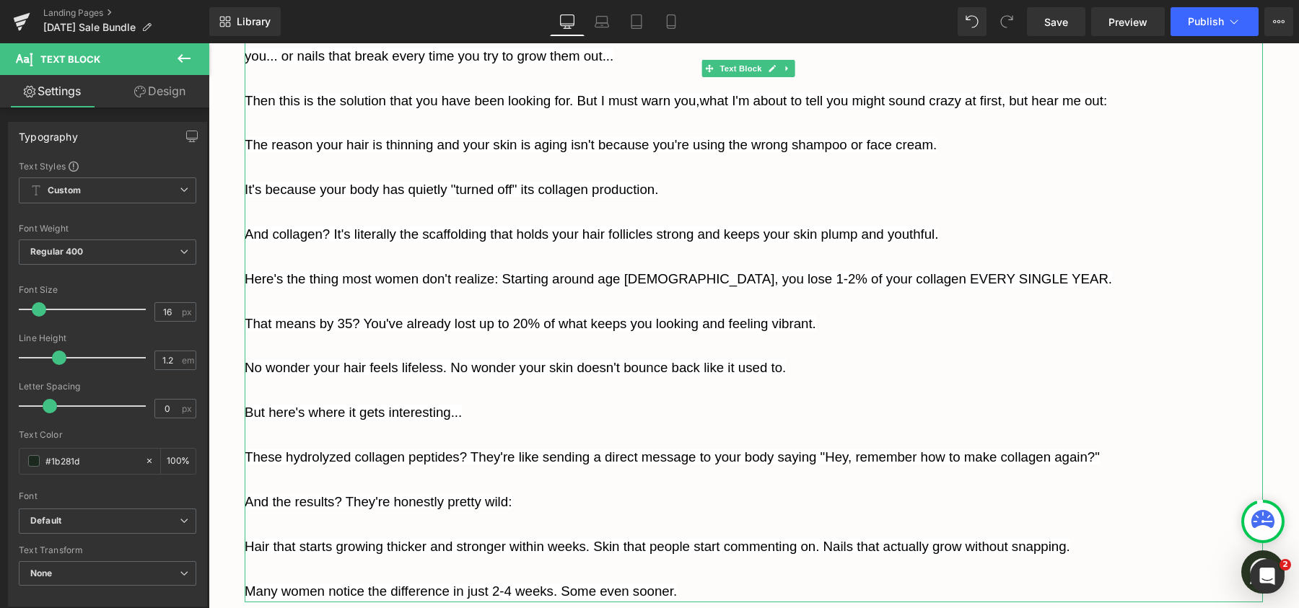
click at [1014, 157] on p at bounding box center [754, 168] width 1018 height 22
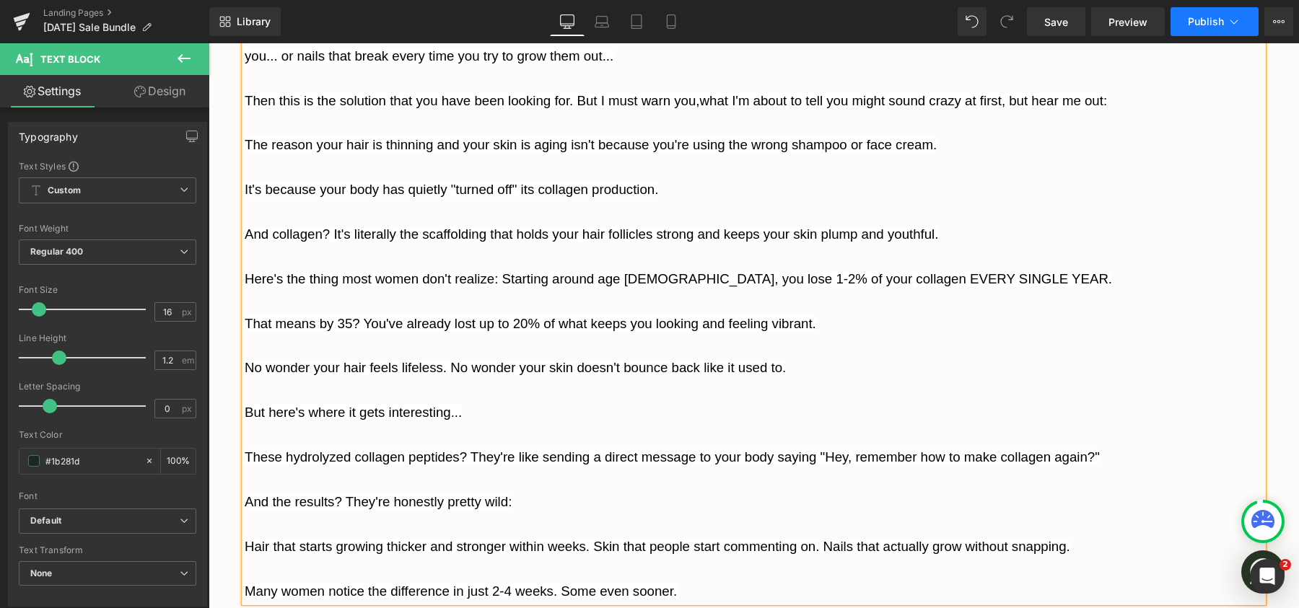
click at [1197, 27] on span "Publish" at bounding box center [1206, 22] width 36 height 12
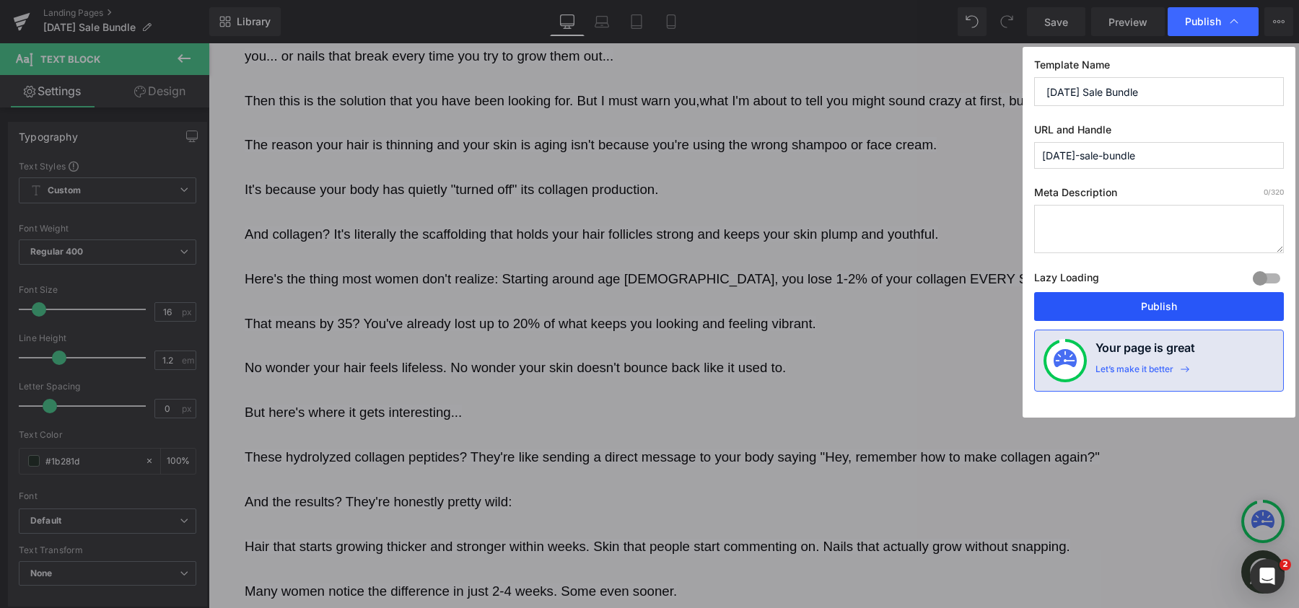
click at [1132, 305] on button "Publish" at bounding box center [1159, 306] width 250 height 29
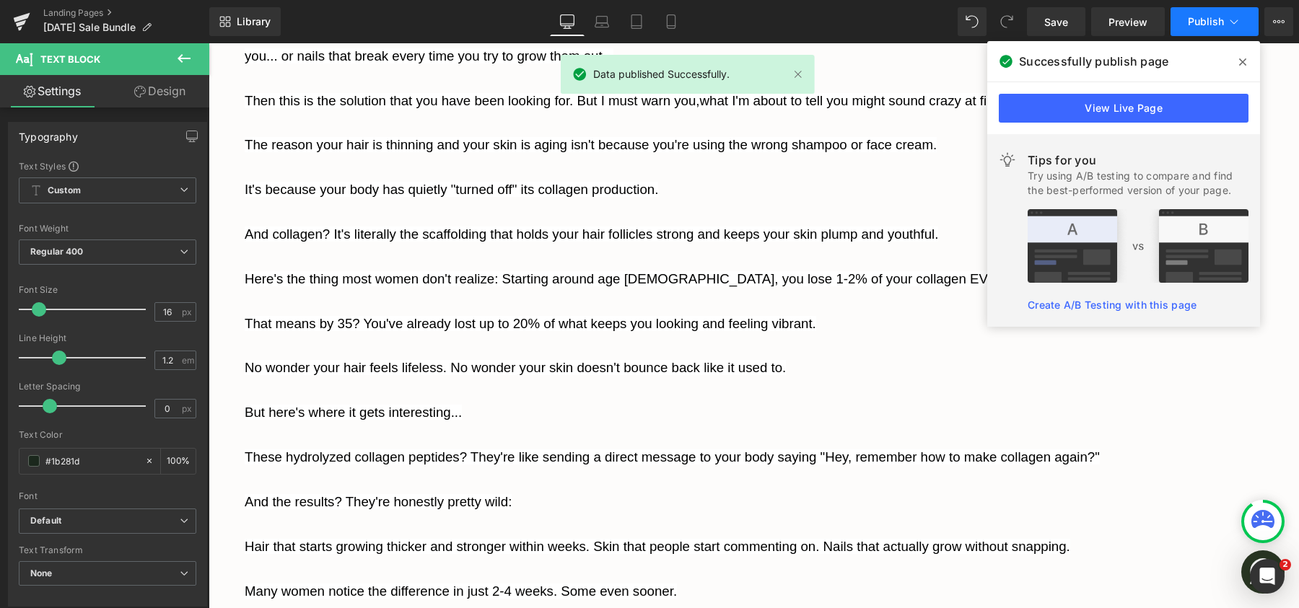
click at [1199, 23] on span "Publish" at bounding box center [1206, 22] width 36 height 12
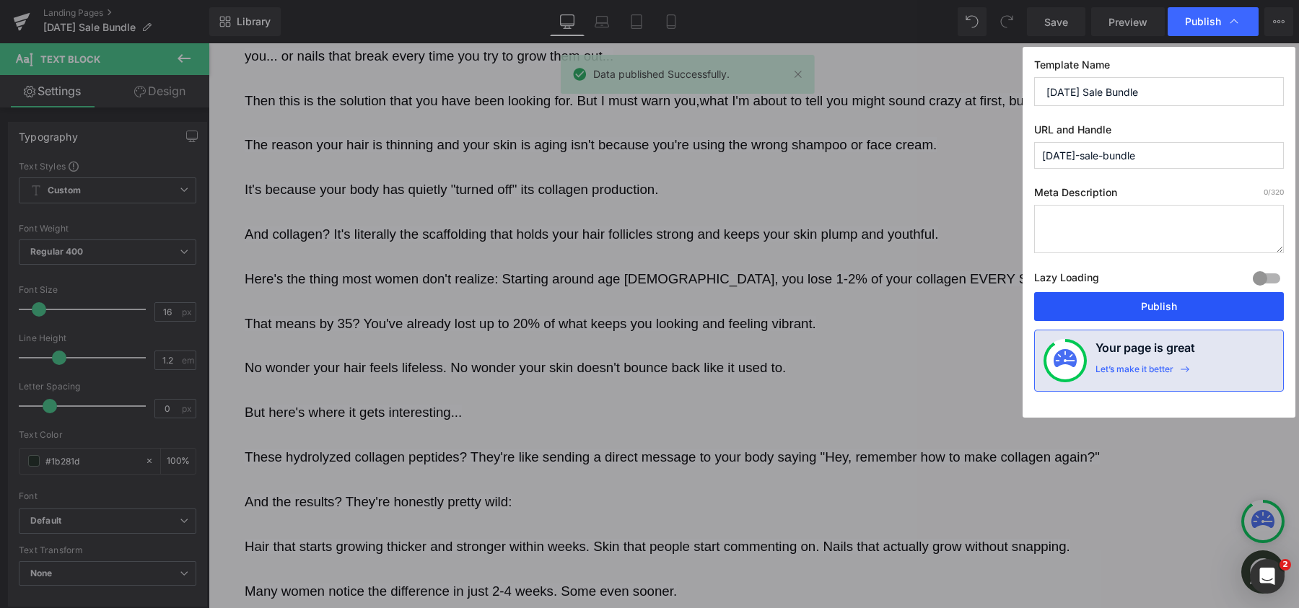
click at [1146, 299] on button "Publish" at bounding box center [1159, 306] width 250 height 29
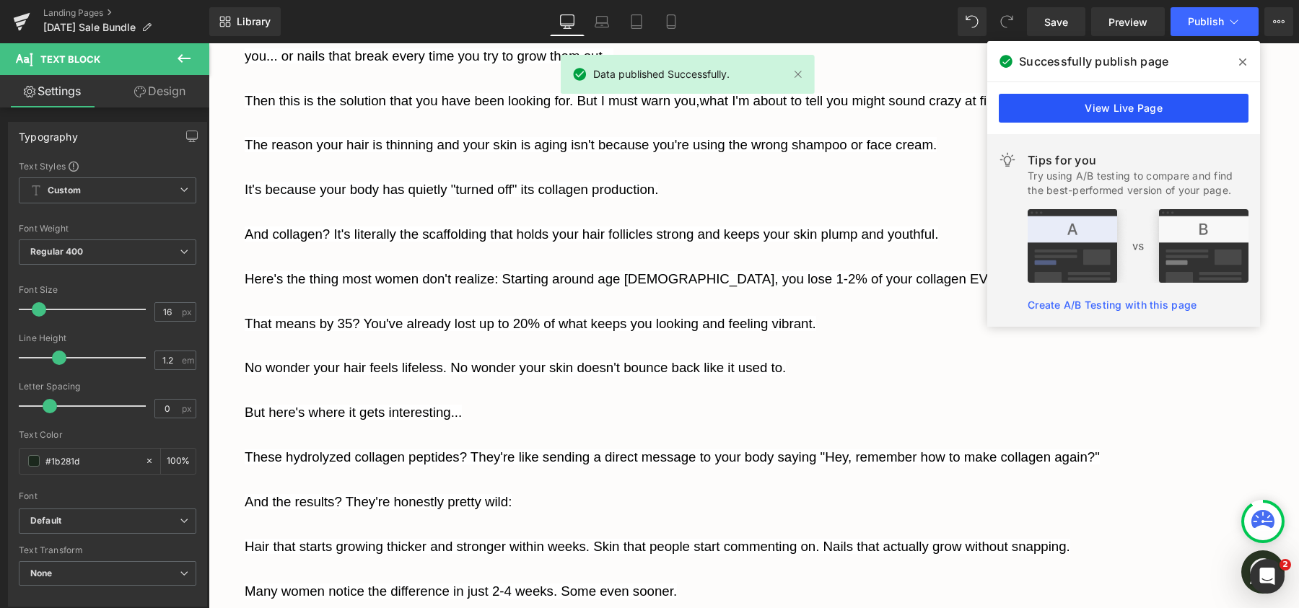
click at [1148, 105] on link "View Live Page" at bounding box center [1124, 108] width 250 height 29
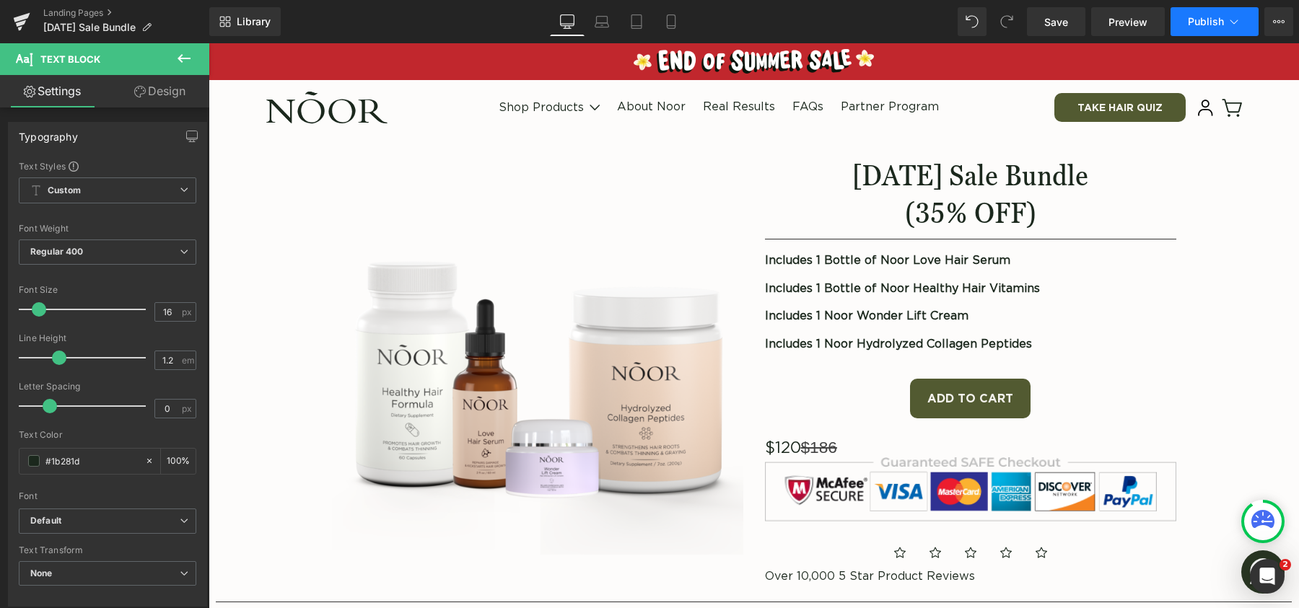
click at [1194, 22] on span "Publish" at bounding box center [1206, 22] width 36 height 12
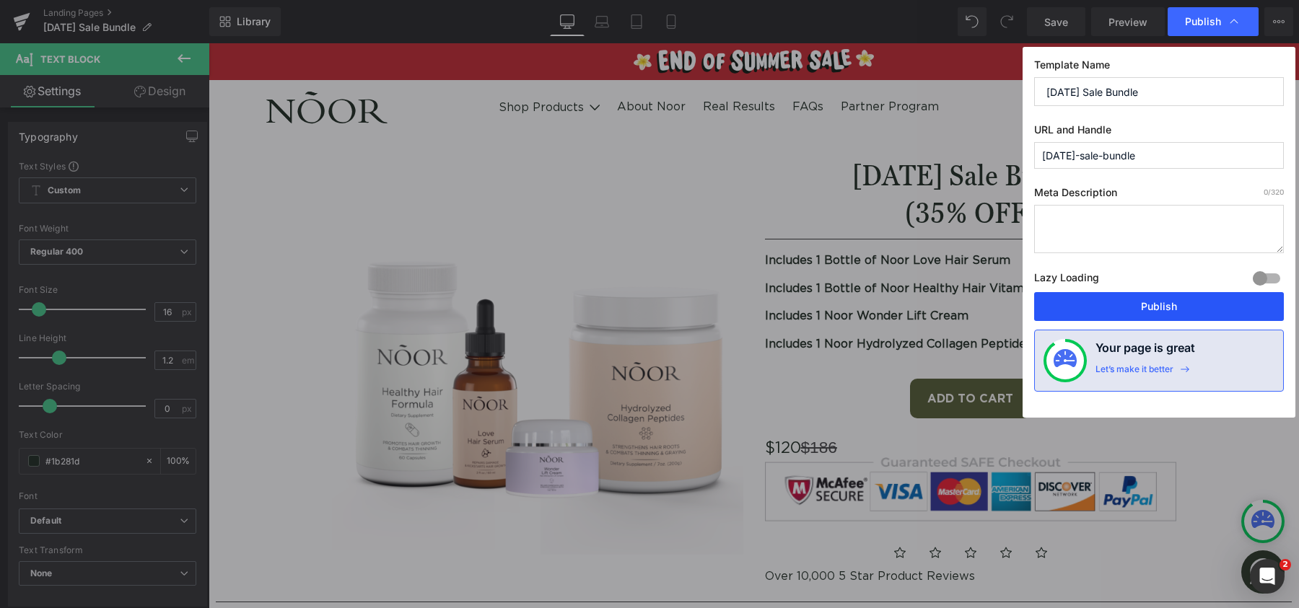
click at [1150, 306] on button "Publish" at bounding box center [1159, 306] width 250 height 29
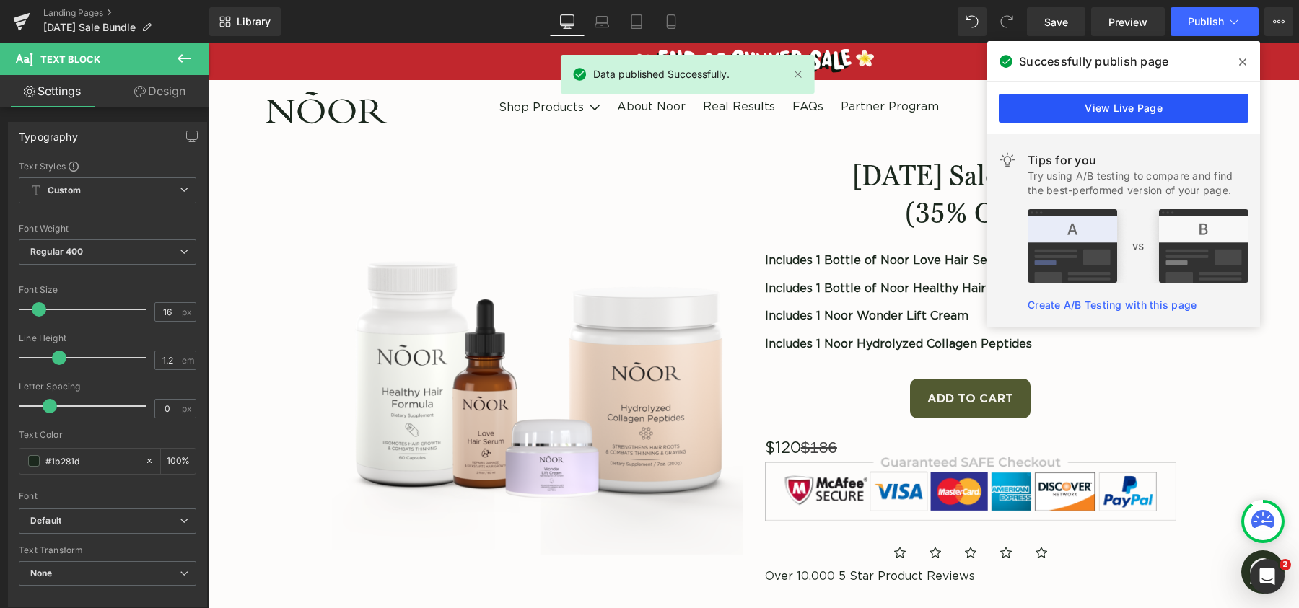
click at [1155, 111] on link "View Live Page" at bounding box center [1124, 108] width 250 height 29
